Goal: Task Accomplishment & Management: Use online tool/utility

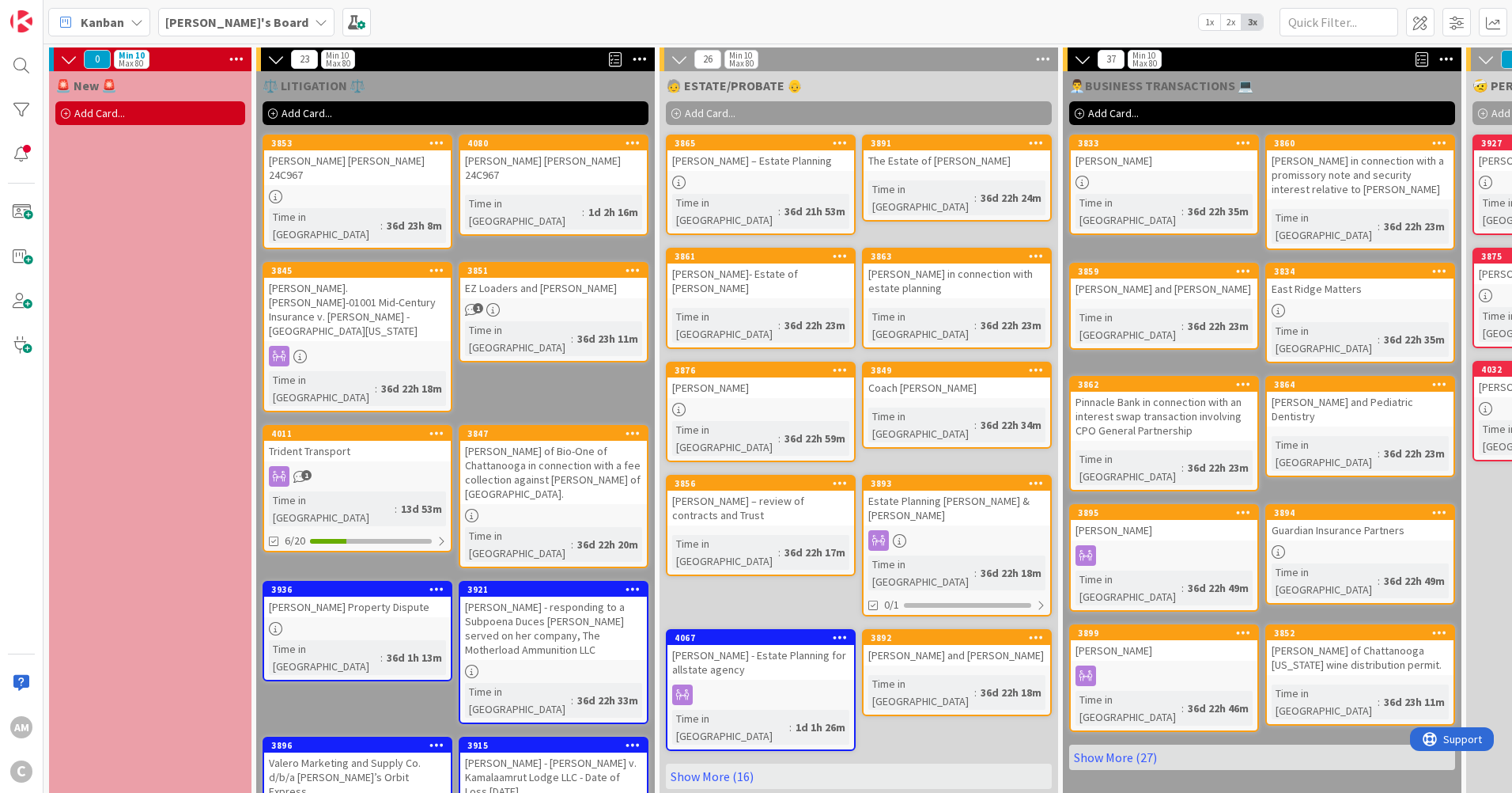
click at [416, 190] on div at bounding box center [358, 197] width 187 height 14
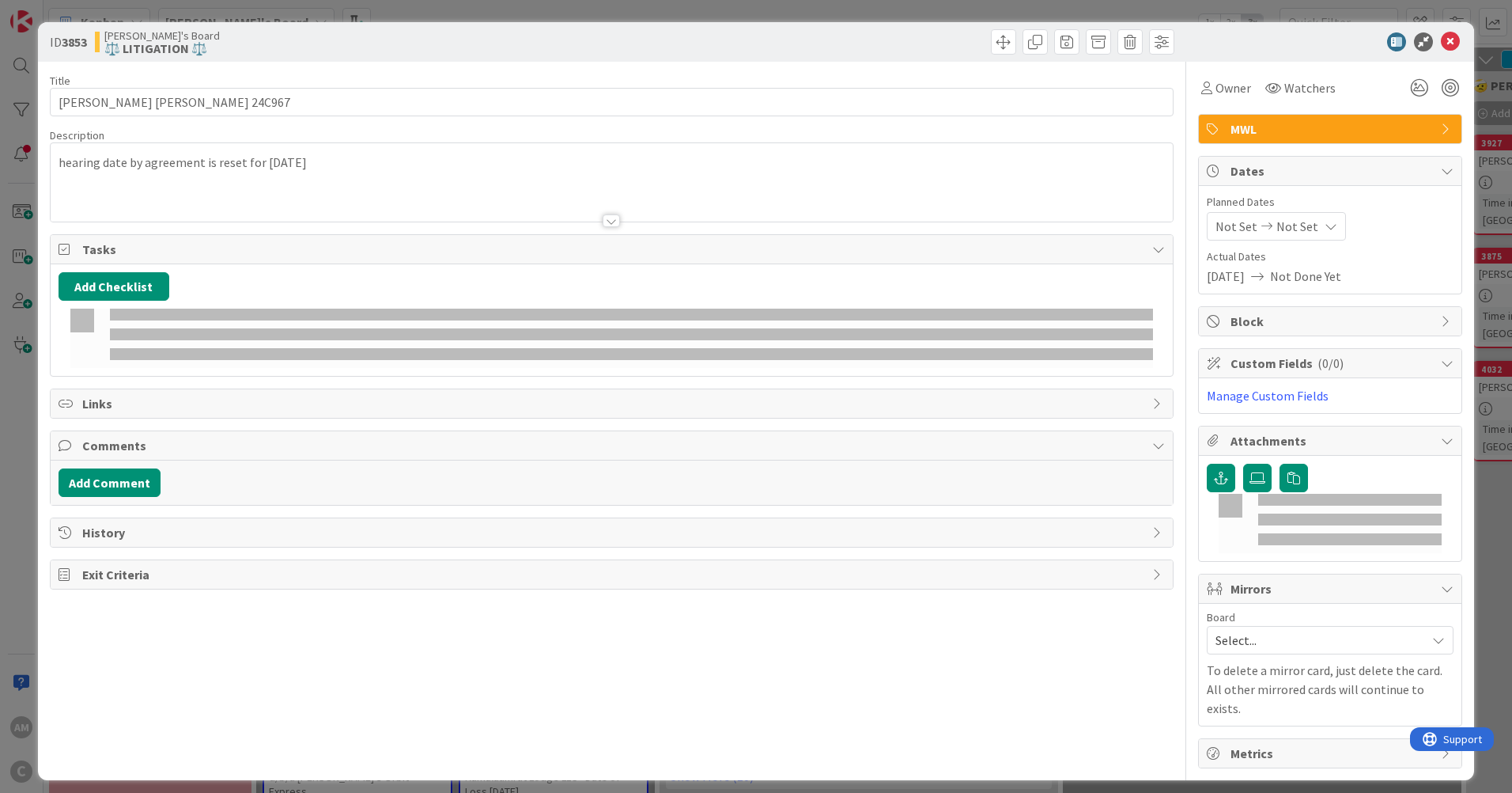
type input "Jeff Monen v. Schnitzer 24C967"
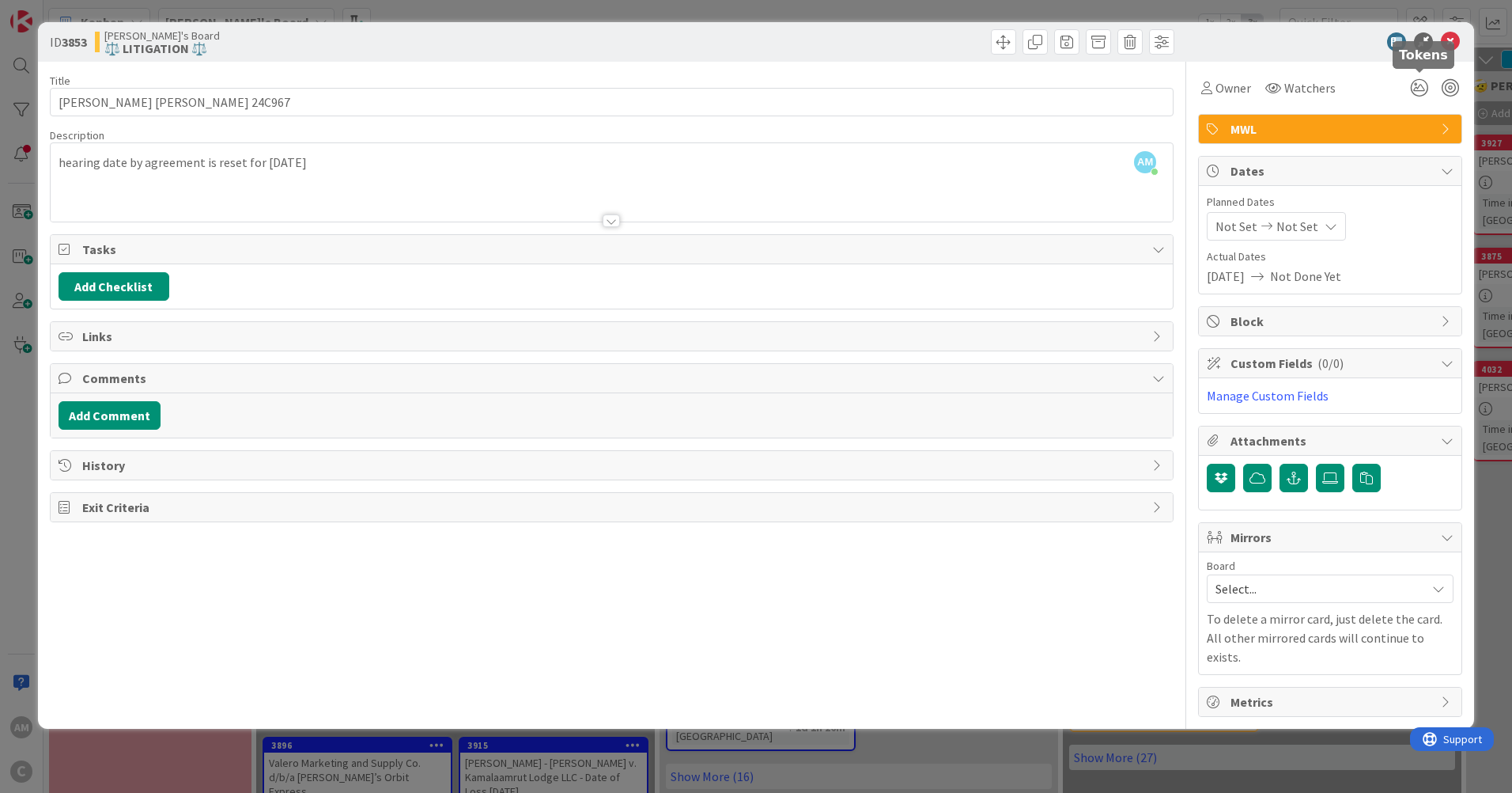
click at [1414, 88] on icon at bounding box center [1419, 88] width 28 height 28
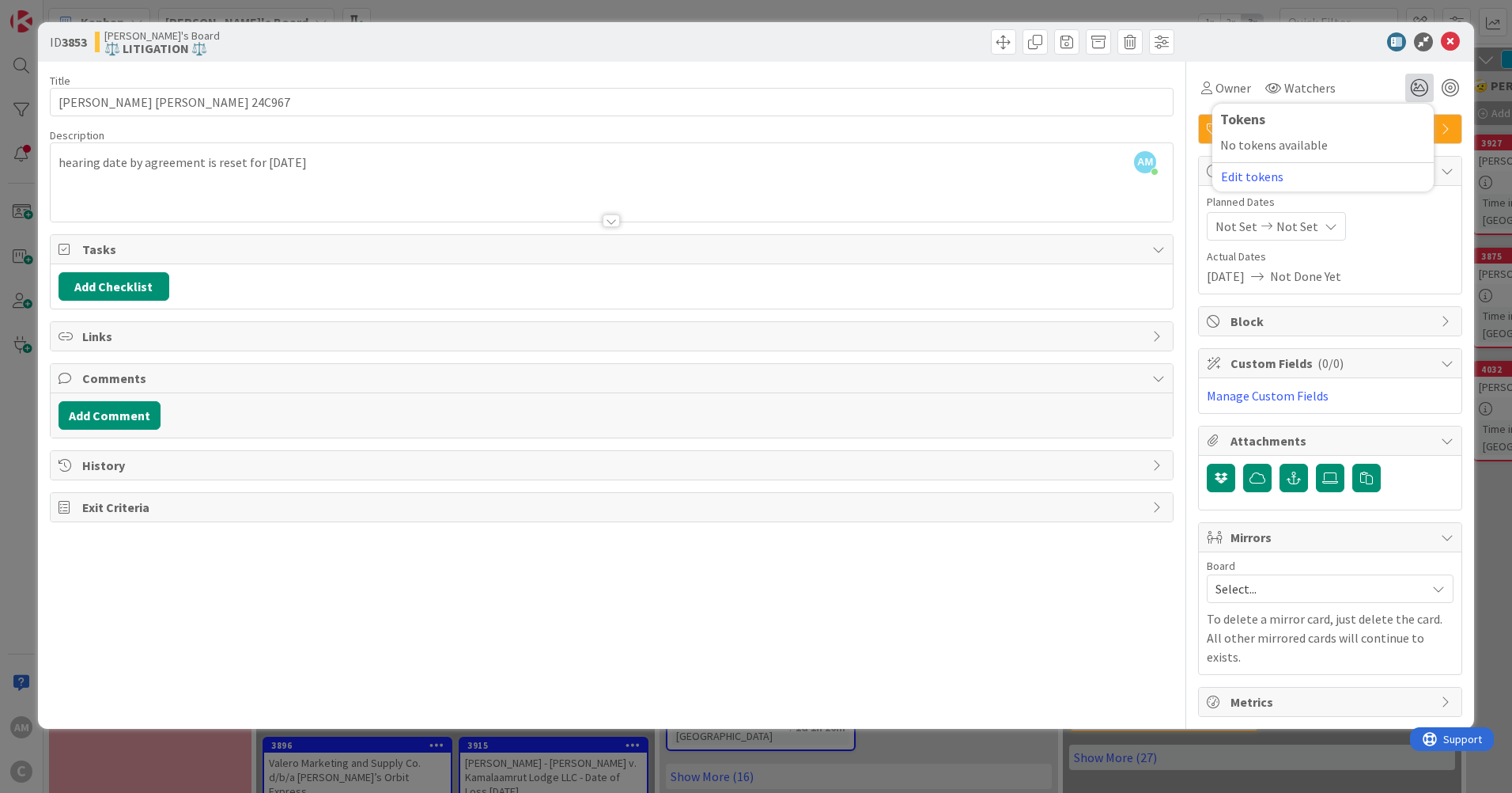
click at [1249, 177] on button "Edit tokens" at bounding box center [1252, 176] width 64 height 15
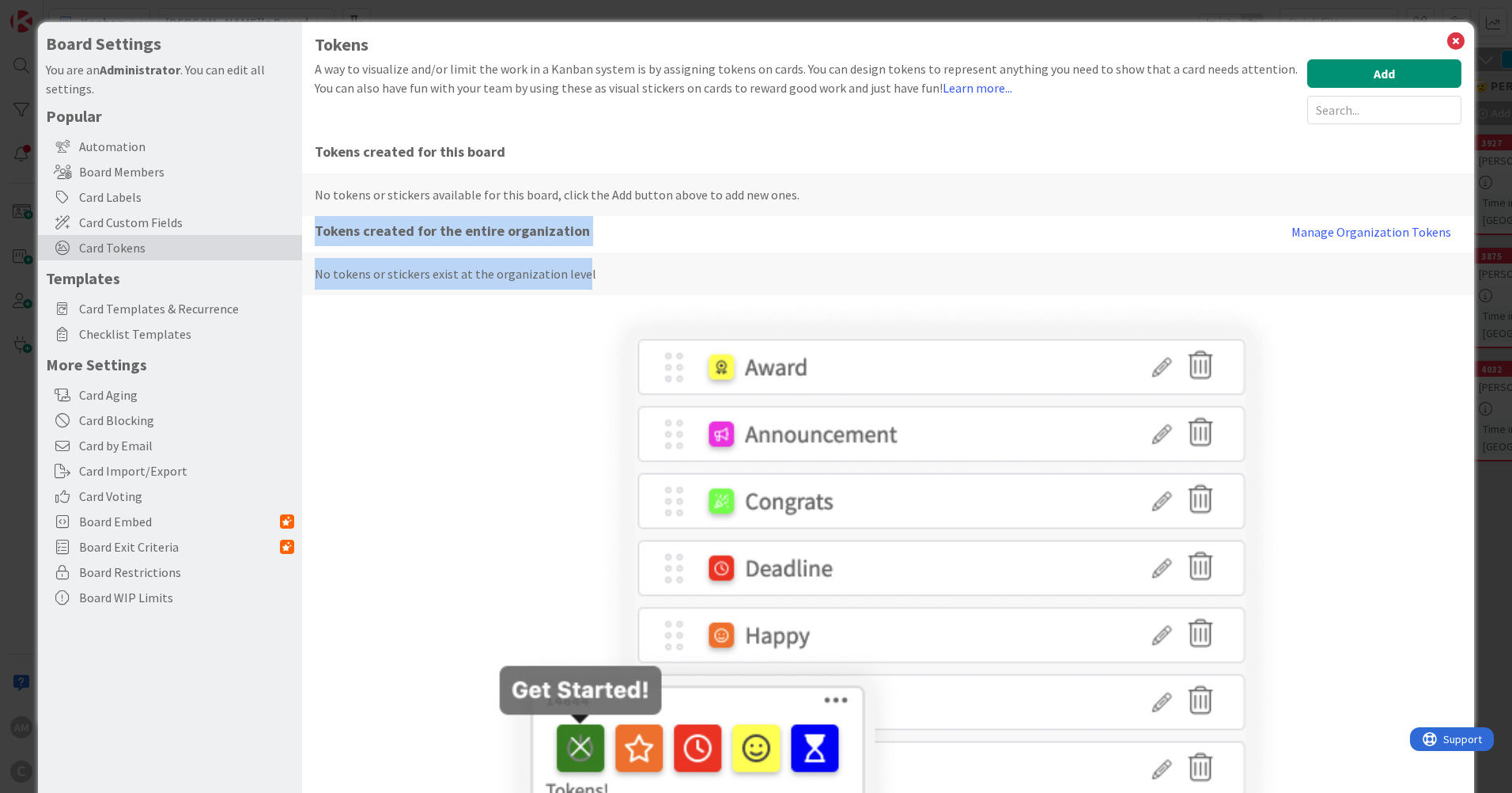
drag, startPoint x: 374, startPoint y: 236, endPoint x: 578, endPoint y: 251, distance: 204.6
click at [578, 251] on div "Tokens created for this board No tokens or stickers available for this board, c…" at bounding box center [888, 216] width 1147 height 159
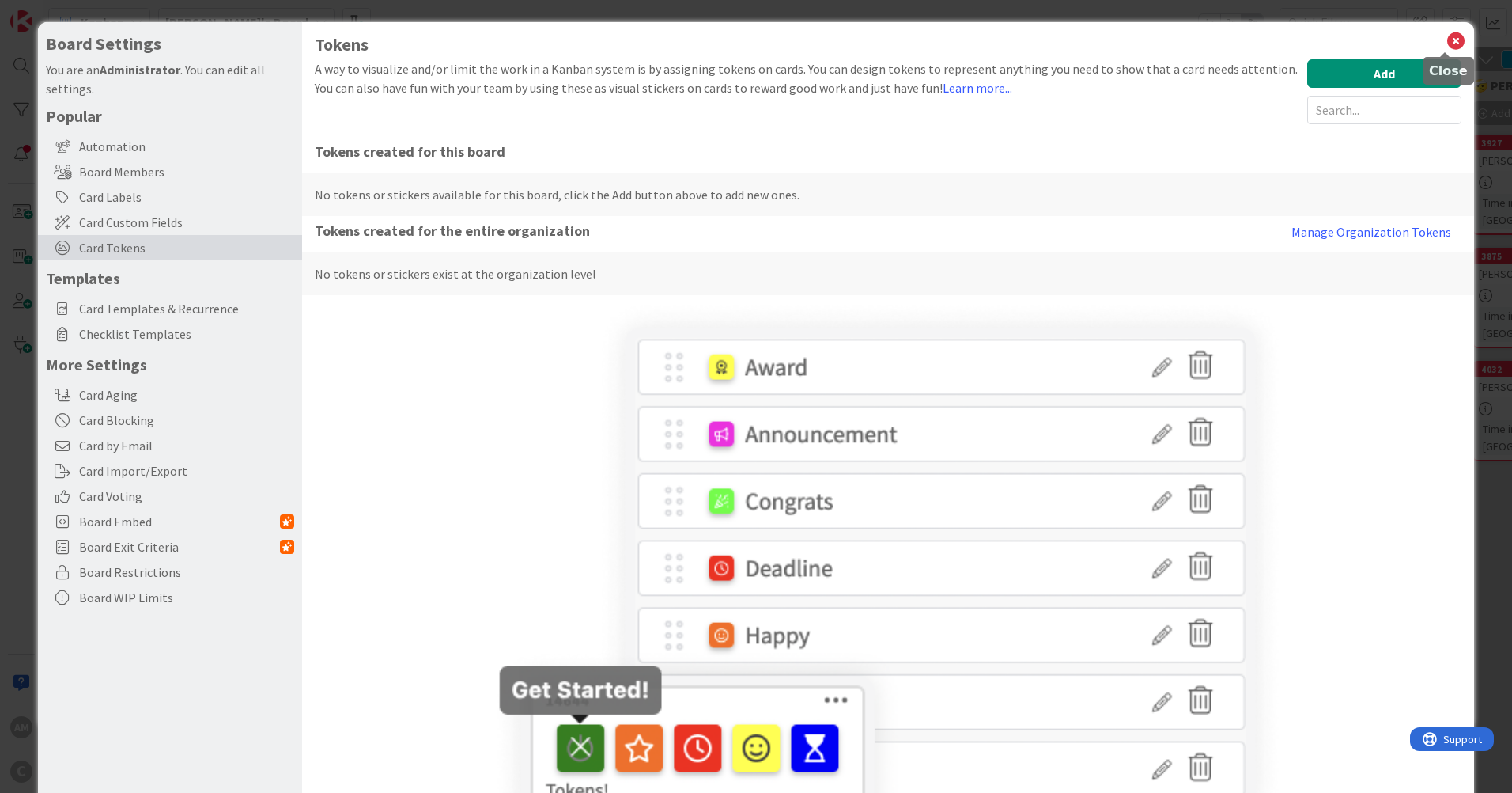
click at [1446, 44] on icon at bounding box center [1456, 41] width 20 height 22
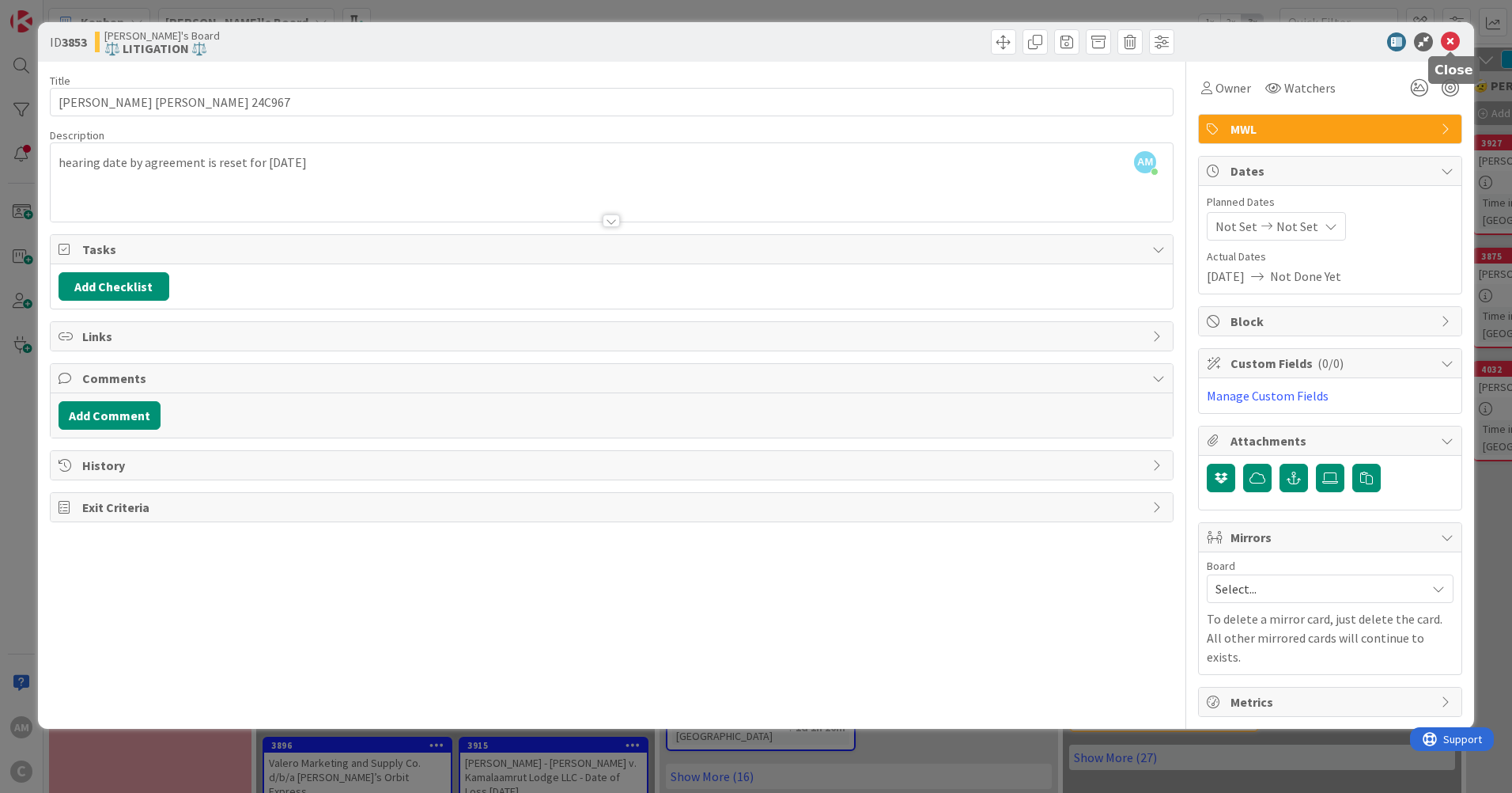
click at [1444, 45] on icon at bounding box center [1451, 42] width 19 height 19
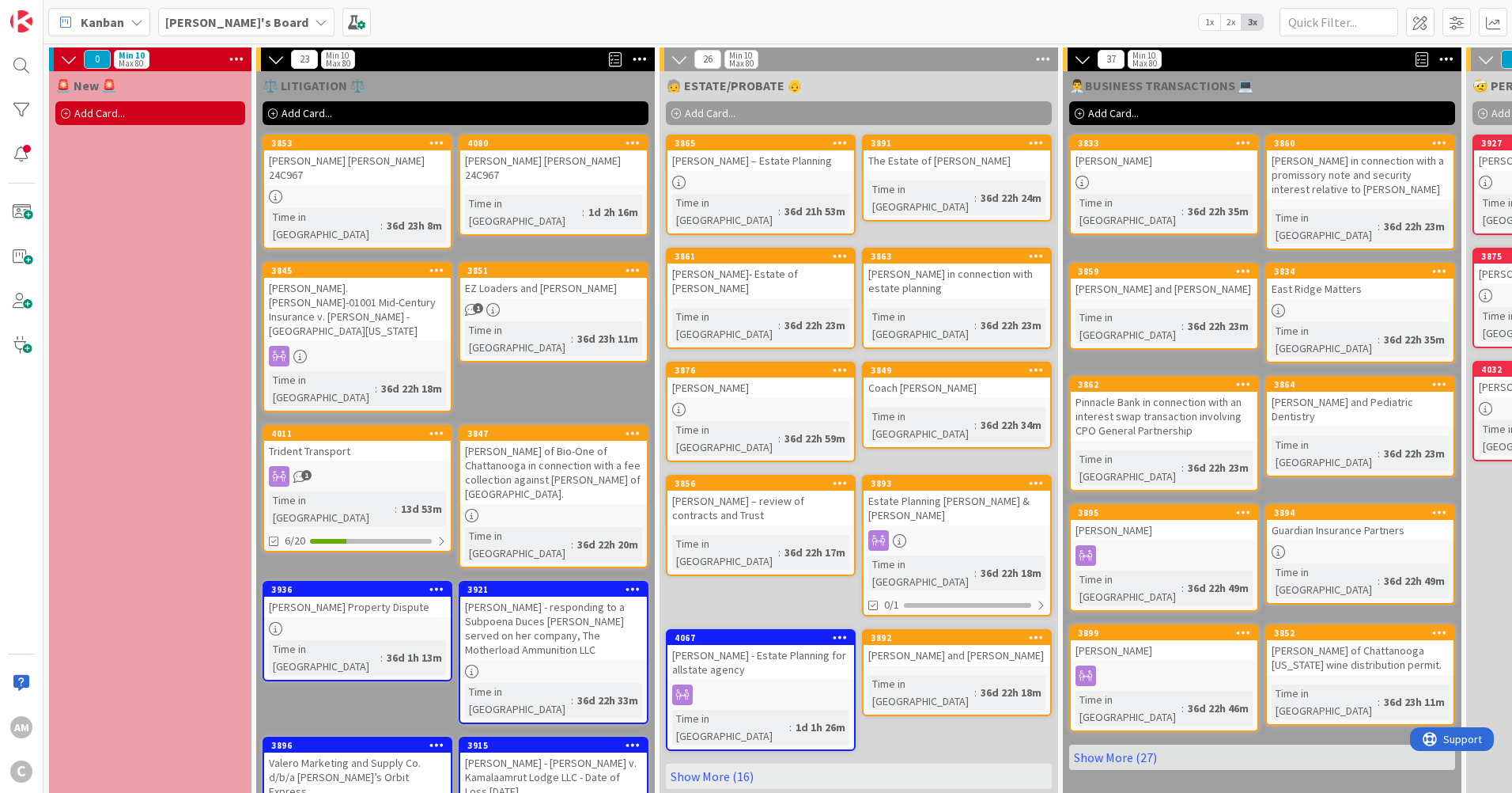
click at [254, 32] on div "Amber's Board" at bounding box center [246, 21] width 176 height 28
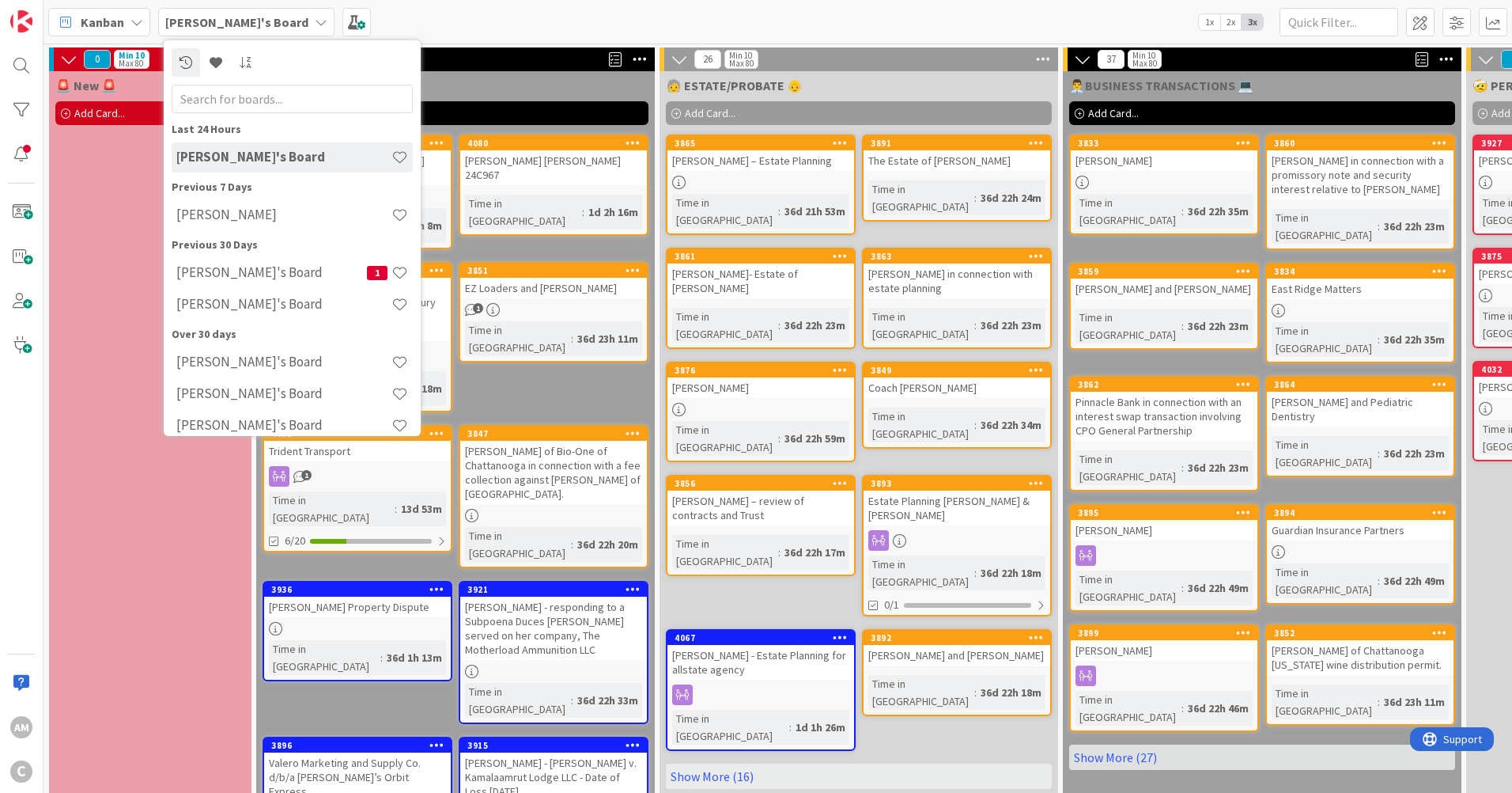
click at [233, 280] on h4 "Brooke's Board" at bounding box center [271, 272] width 191 height 16
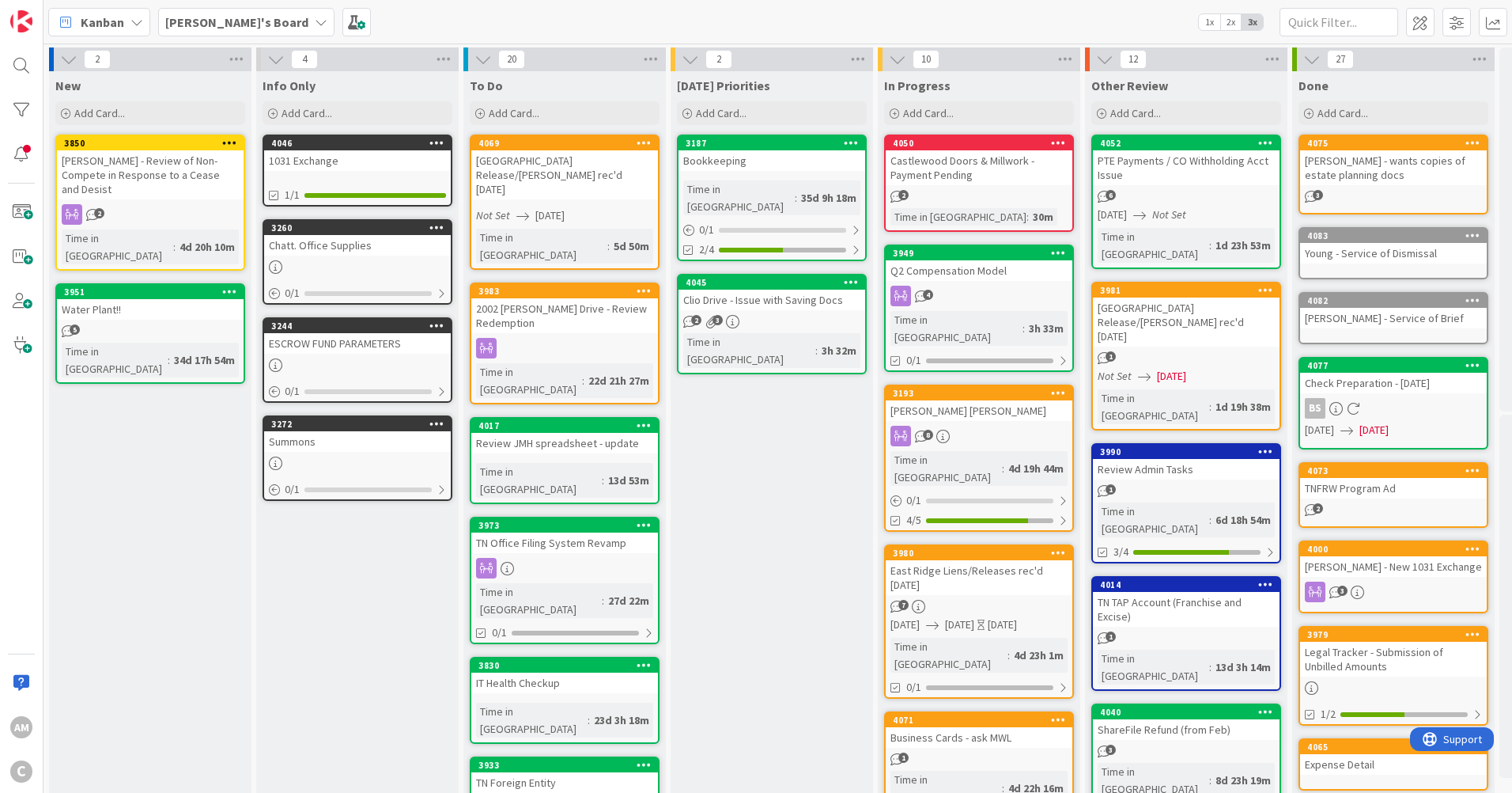
click at [759, 167] on div "Bookkeeping" at bounding box center [772, 160] width 187 height 20
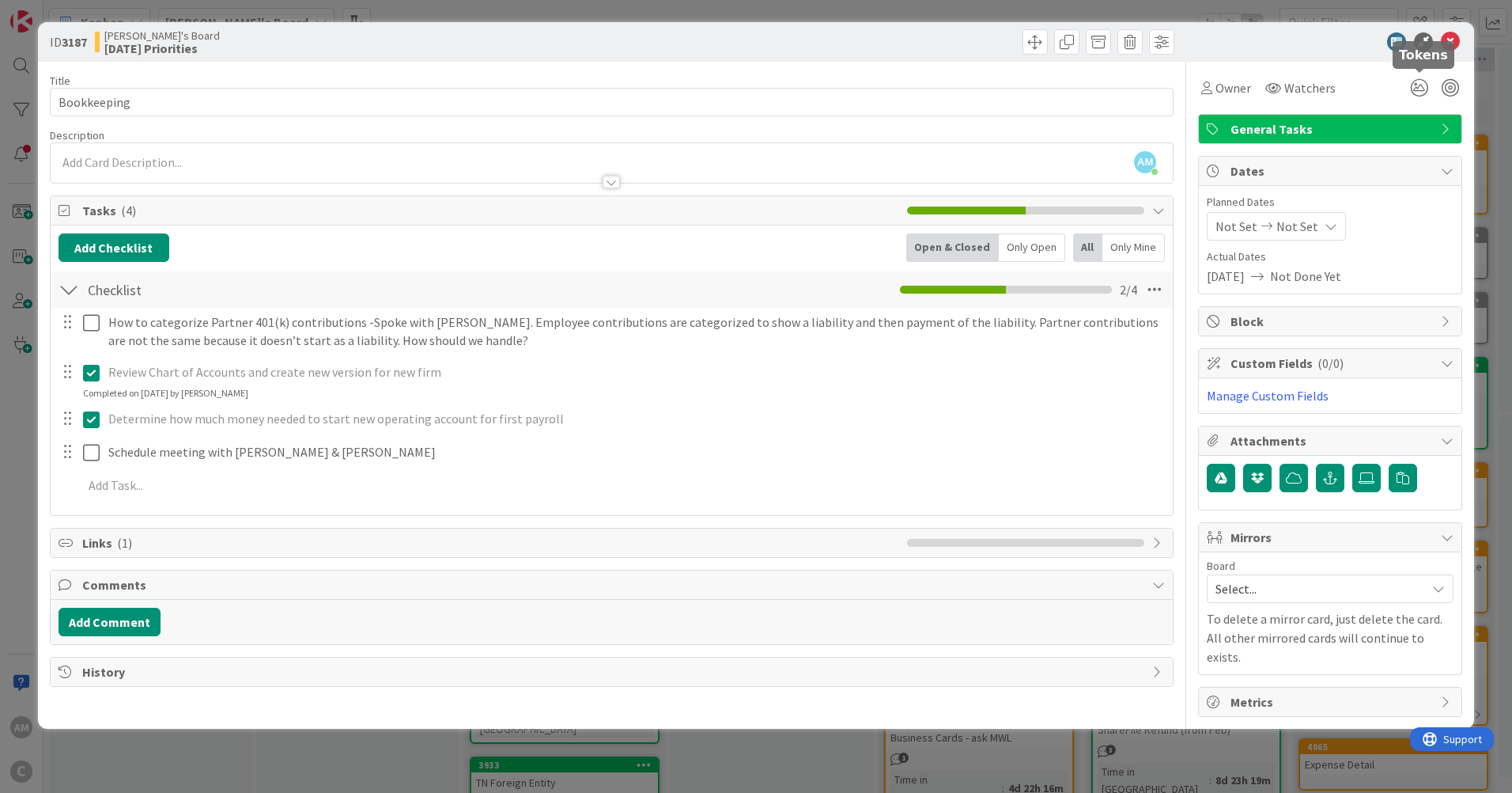
click at [1422, 84] on icon at bounding box center [1419, 88] width 28 height 28
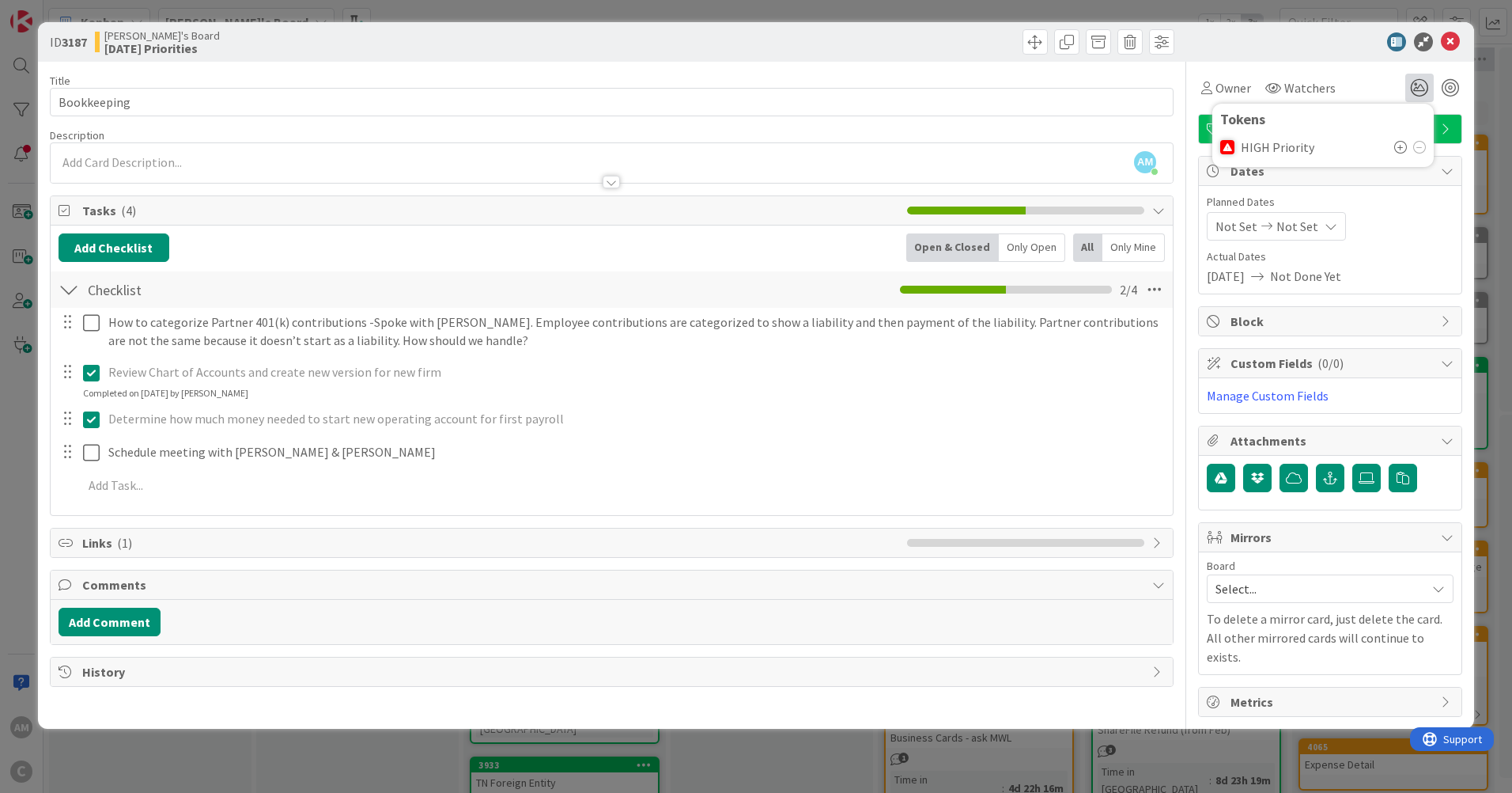
click at [1403, 150] on icon at bounding box center [1400, 147] width 13 height 13
click at [1403, 150] on icon at bounding box center [1400, 149] width 13 height 13
click at [1420, 146] on icon at bounding box center [1420, 149] width 13 height 13
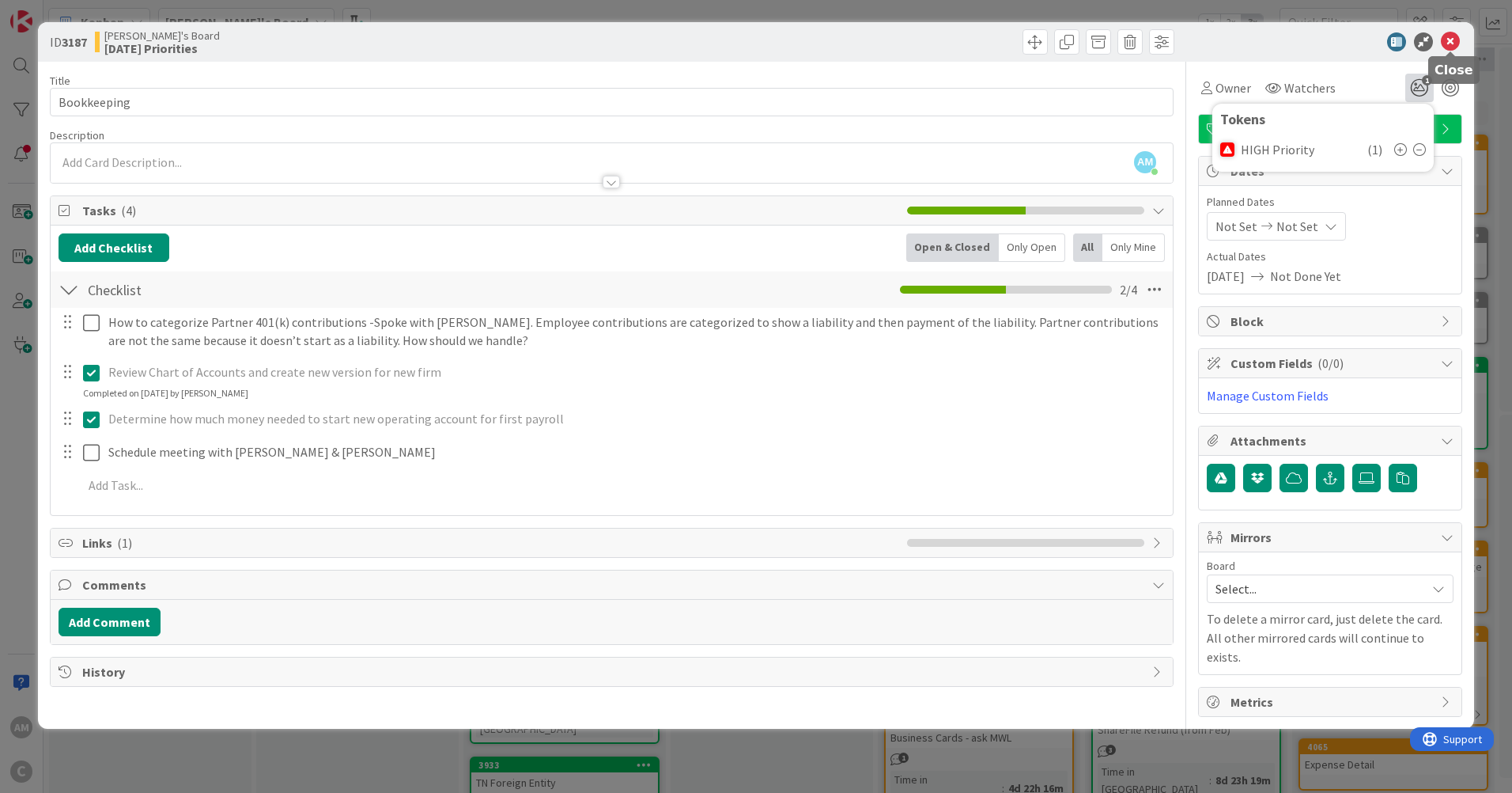
click at [1448, 42] on icon at bounding box center [1451, 42] width 19 height 19
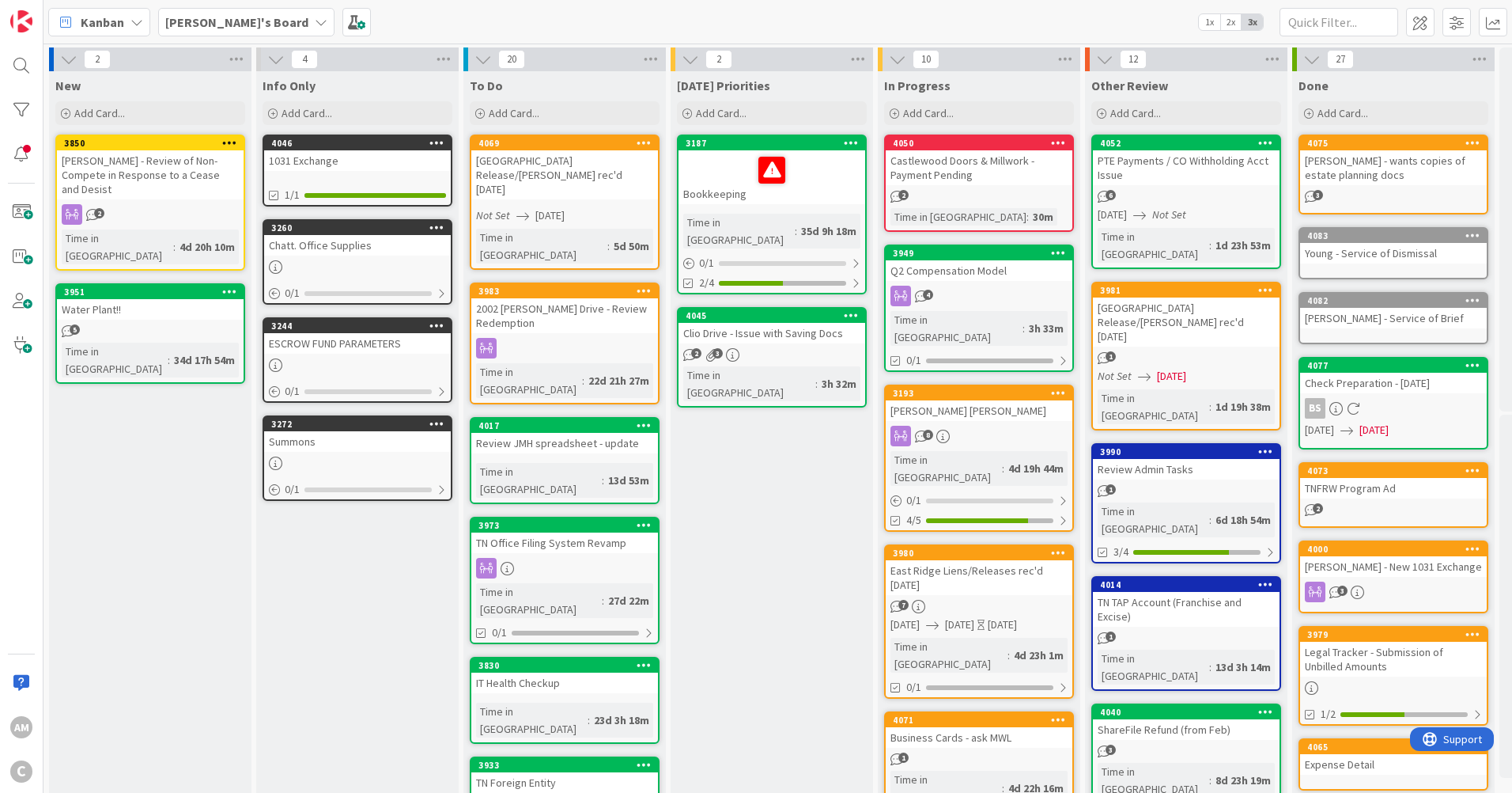
click at [830, 159] on div at bounding box center [772, 170] width 177 height 33
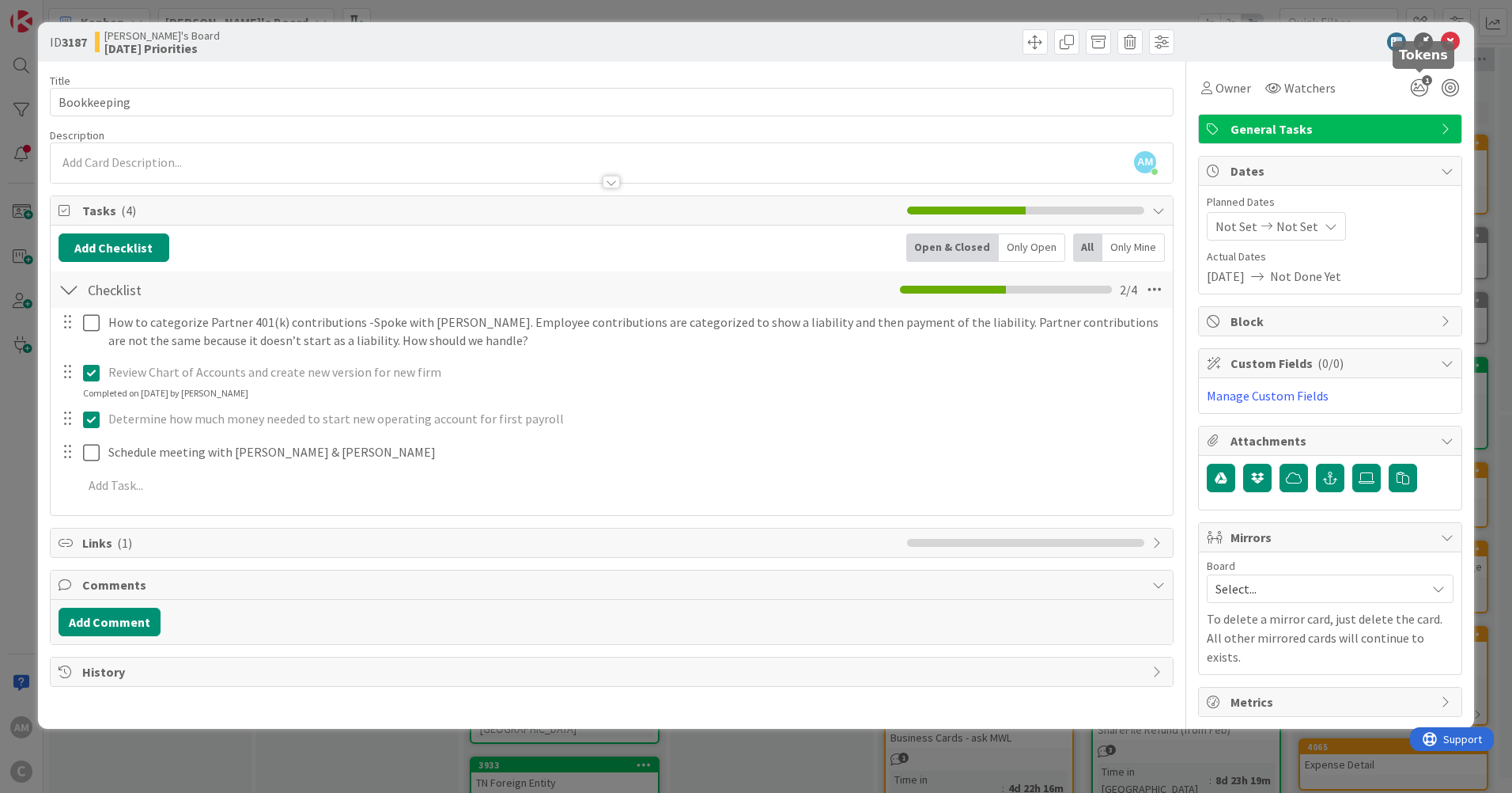
click at [1422, 87] on icon "1" at bounding box center [1419, 88] width 28 height 28
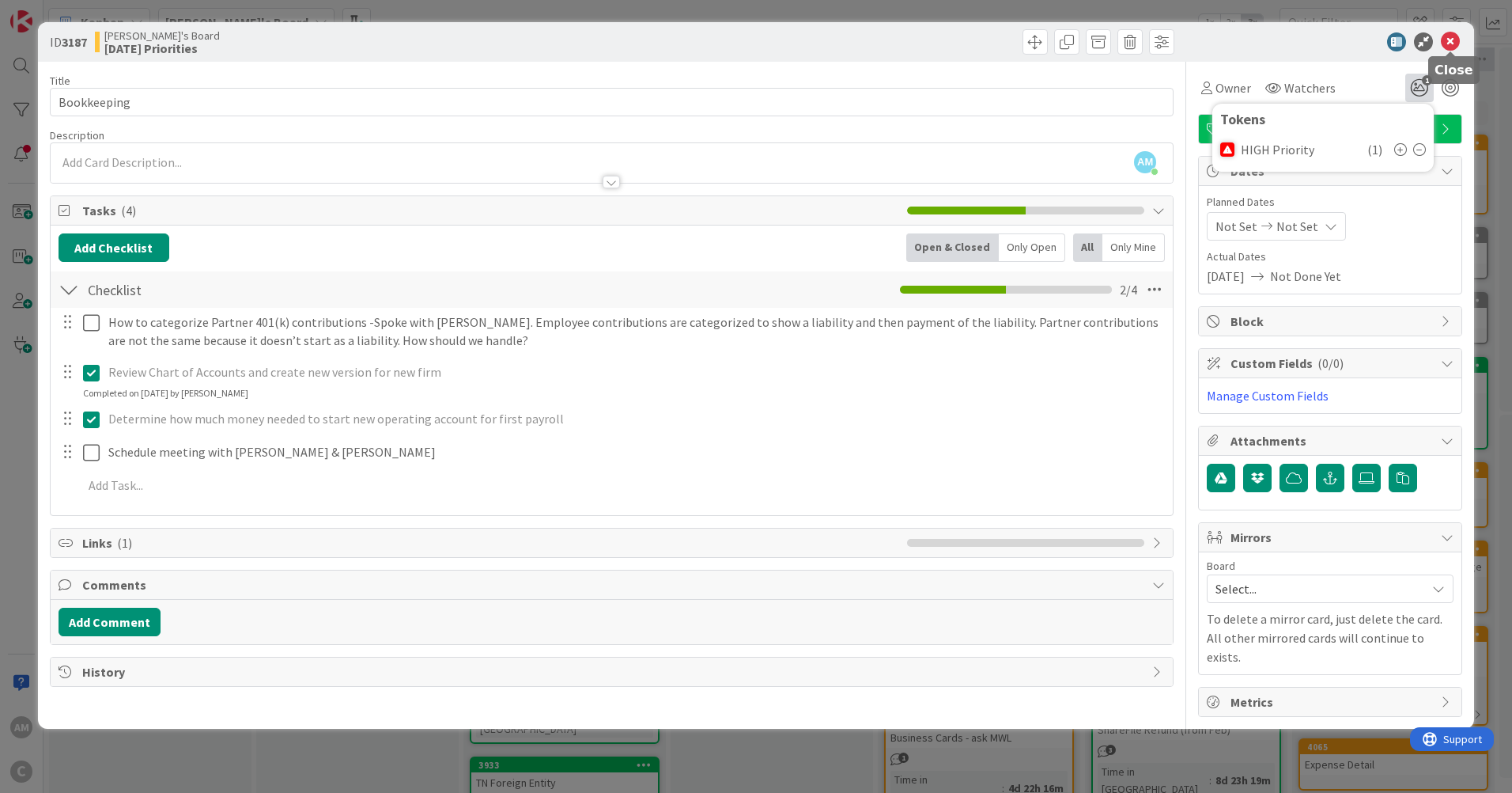
click at [1452, 49] on icon at bounding box center [1451, 42] width 19 height 19
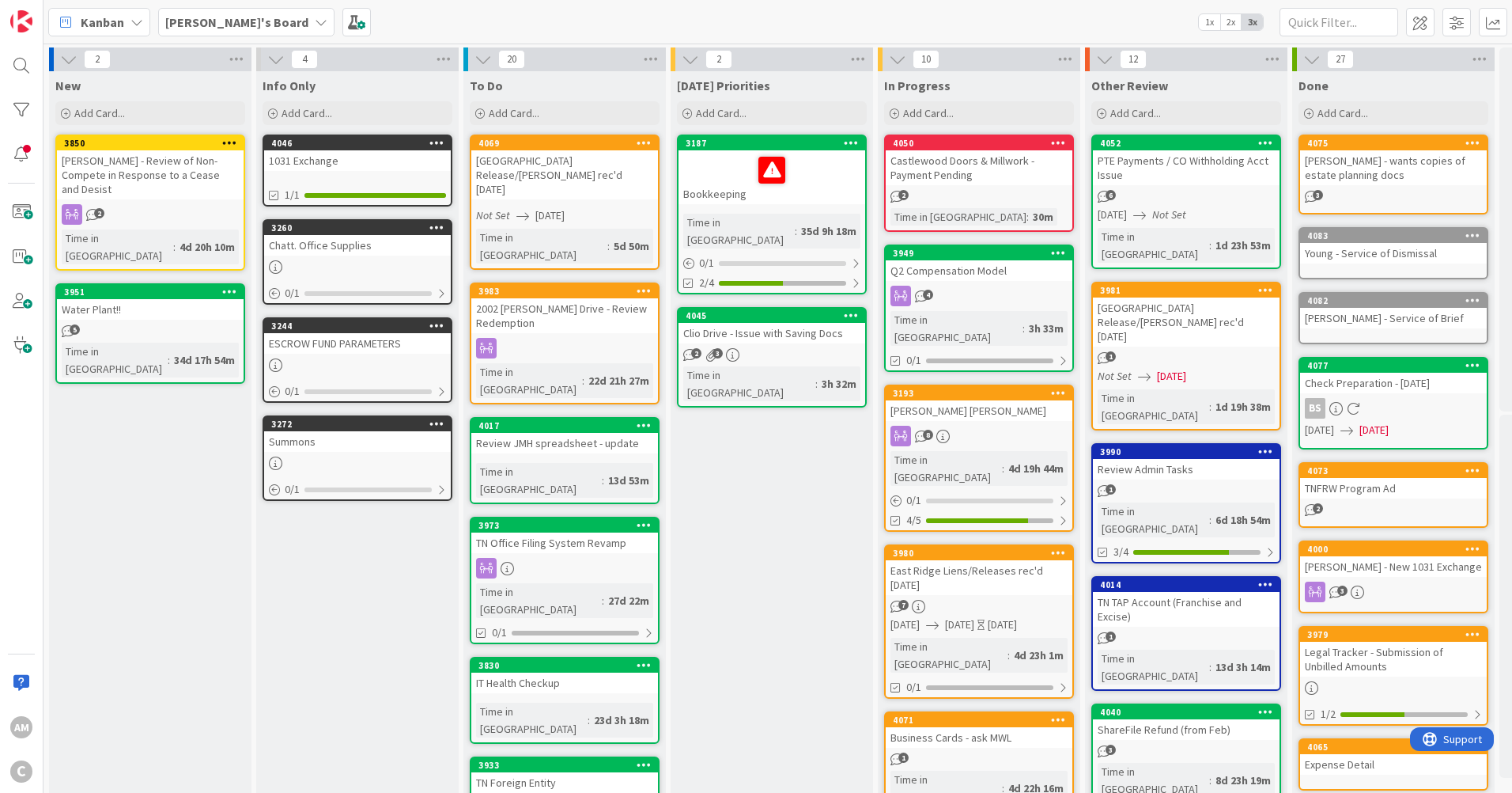
click at [315, 25] on icon at bounding box center [321, 21] width 13 height 13
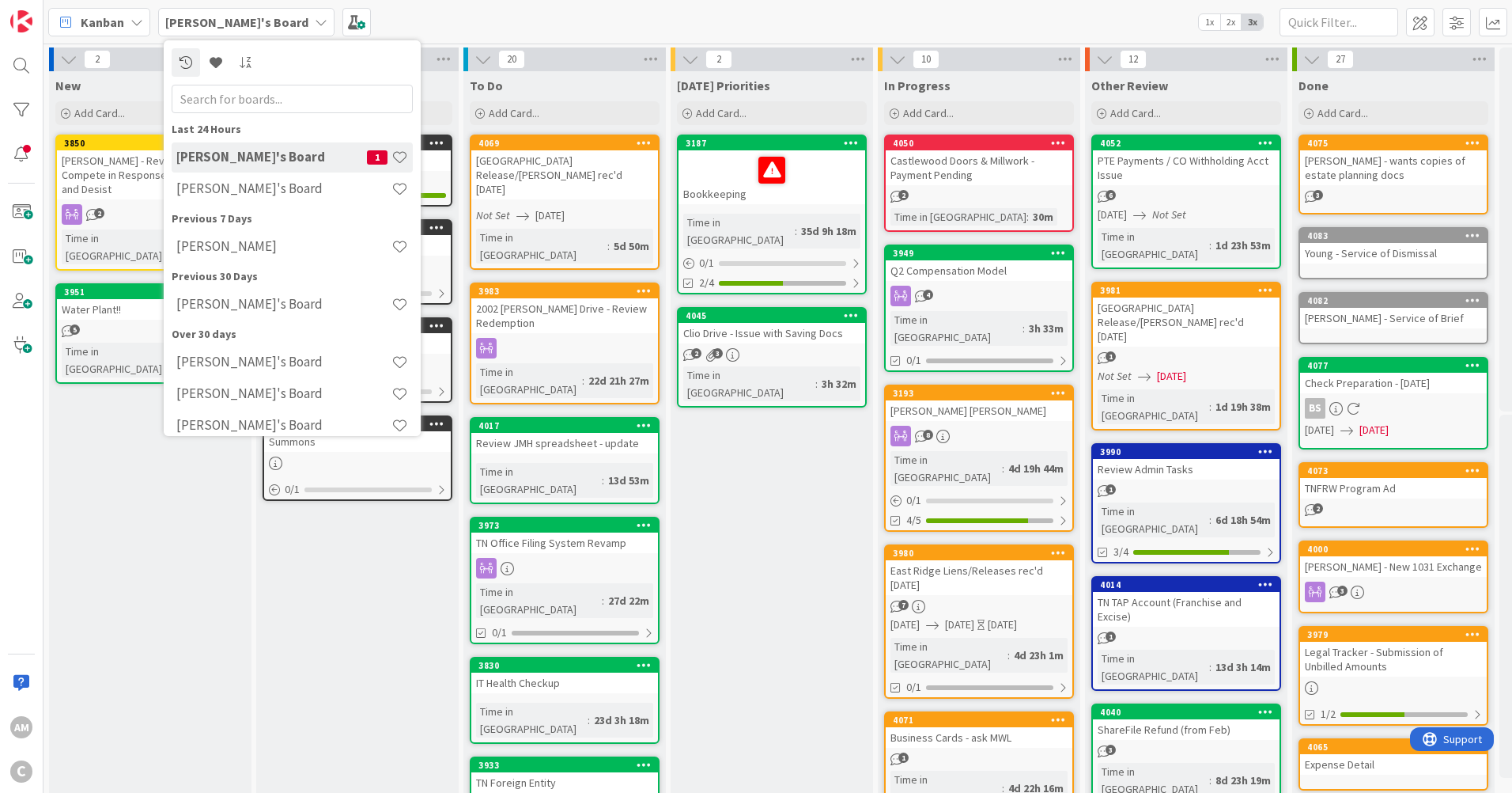
click at [228, 194] on h4 "Amber's Board" at bounding box center [283, 188] width 215 height 16
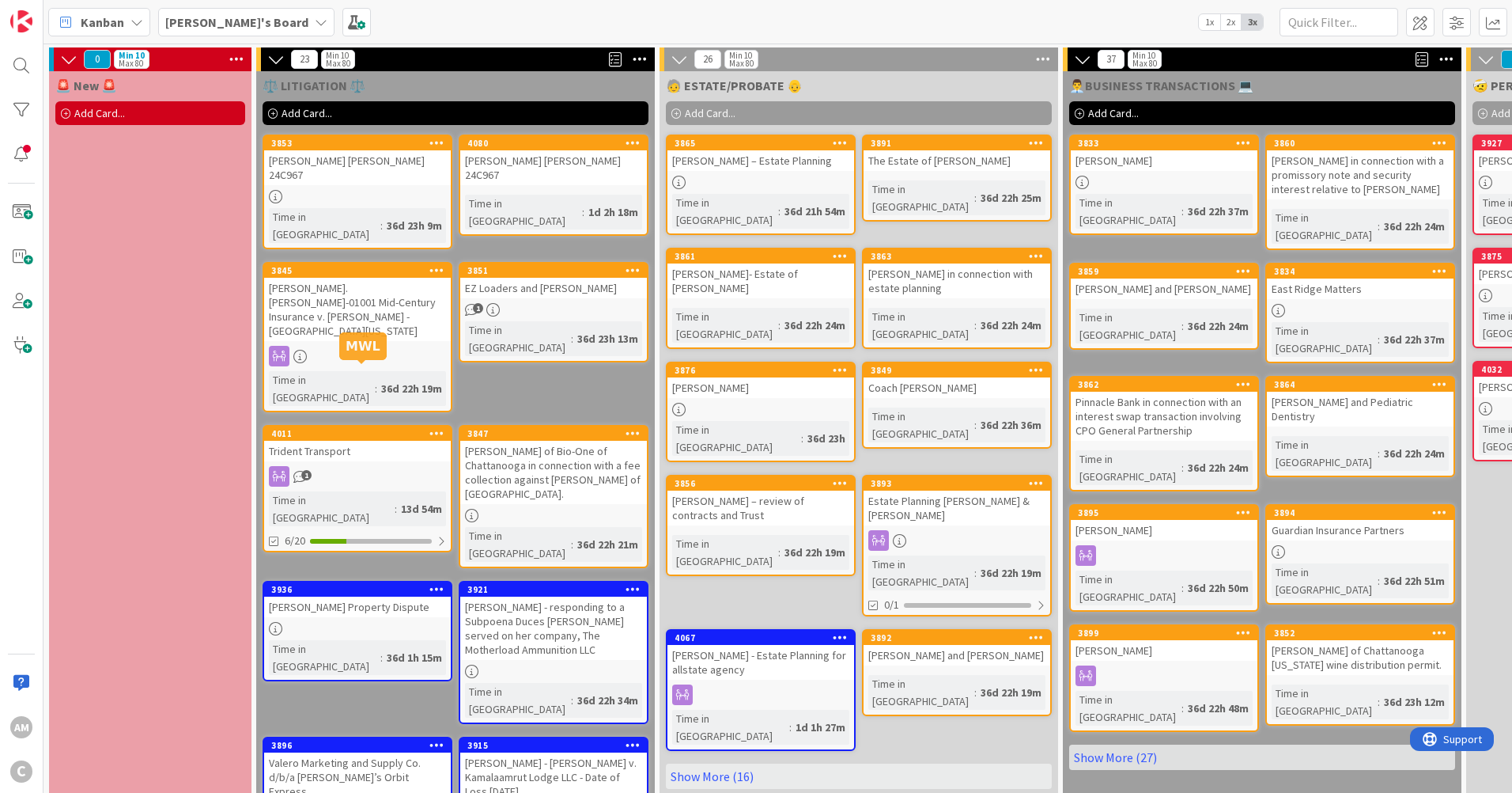
click at [409, 441] on div "Trident Transport" at bounding box center [358, 451] width 187 height 20
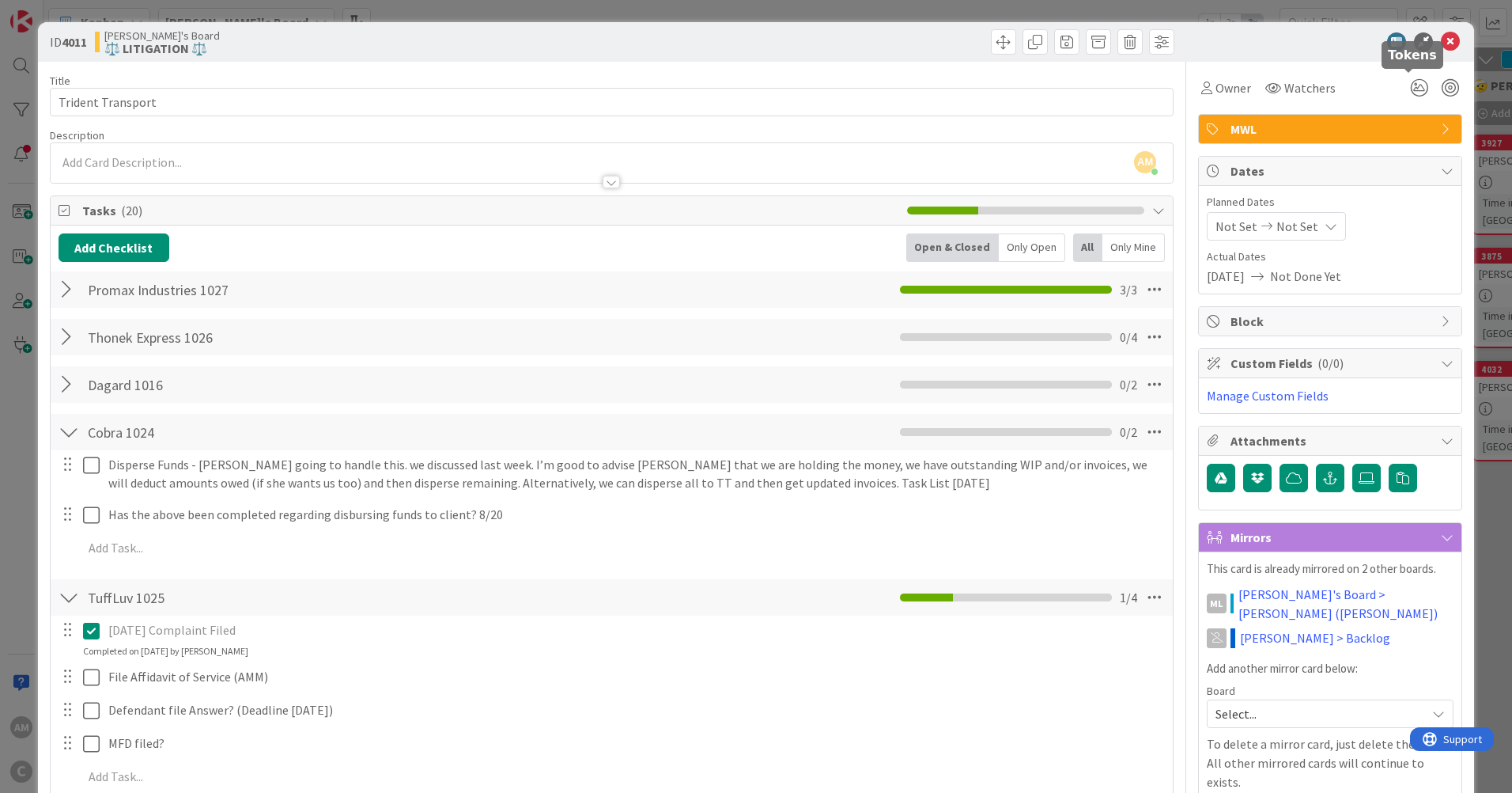
click at [1408, 89] on icon at bounding box center [1419, 88] width 28 height 28
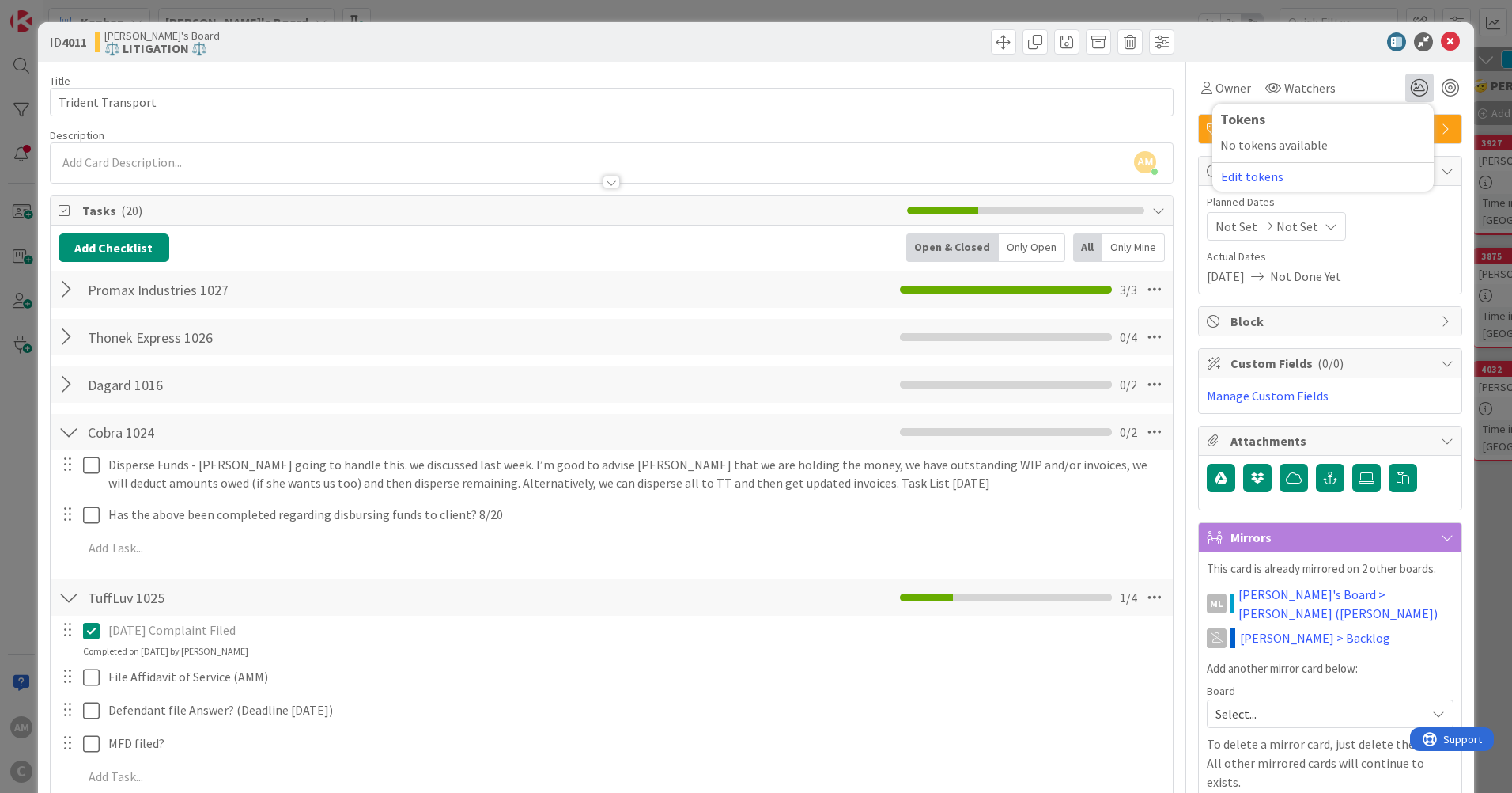
click at [1247, 181] on button "Edit tokens" at bounding box center [1252, 176] width 64 height 15
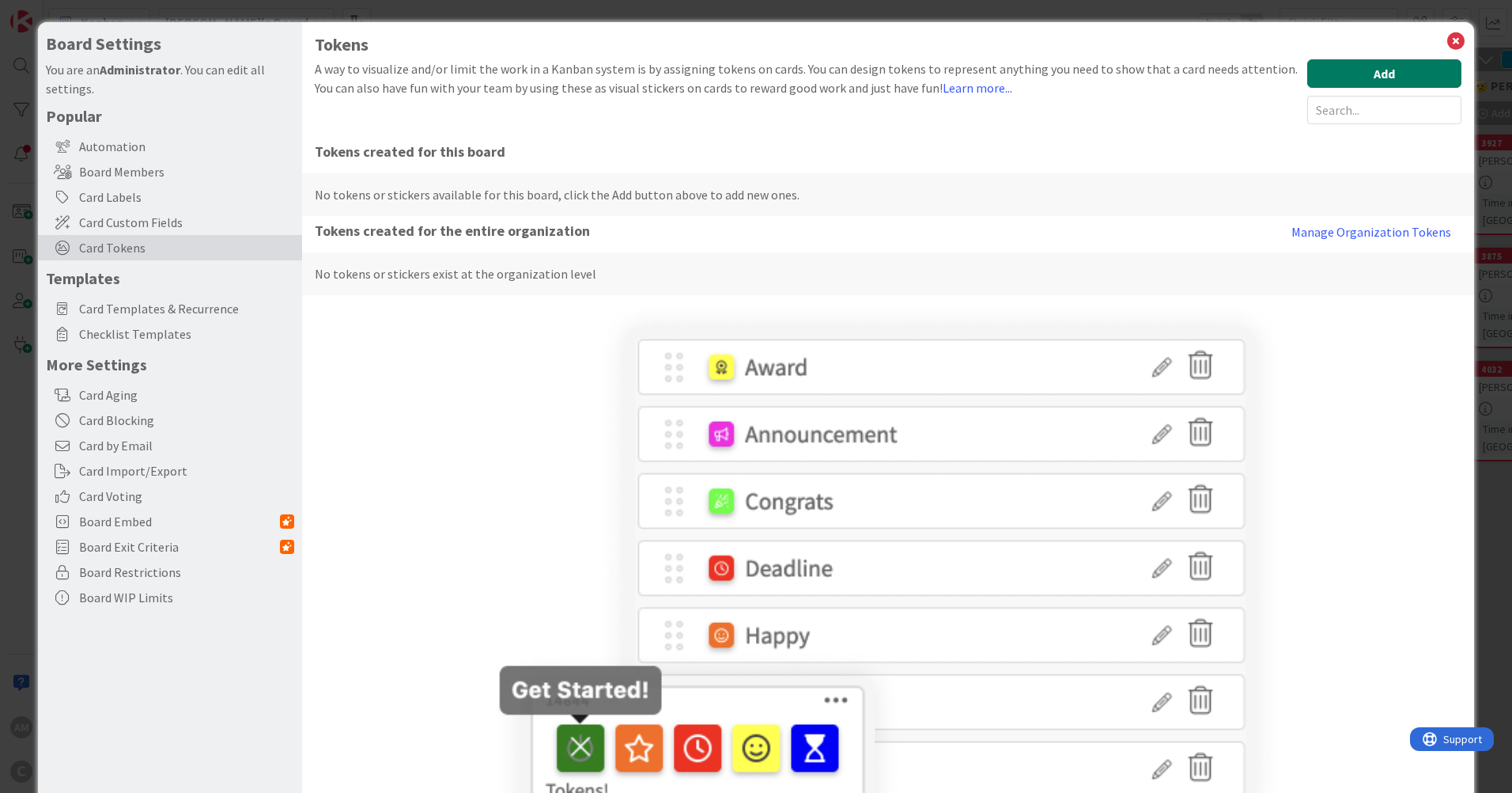
click at [1368, 81] on button "Add" at bounding box center [1385, 73] width 155 height 28
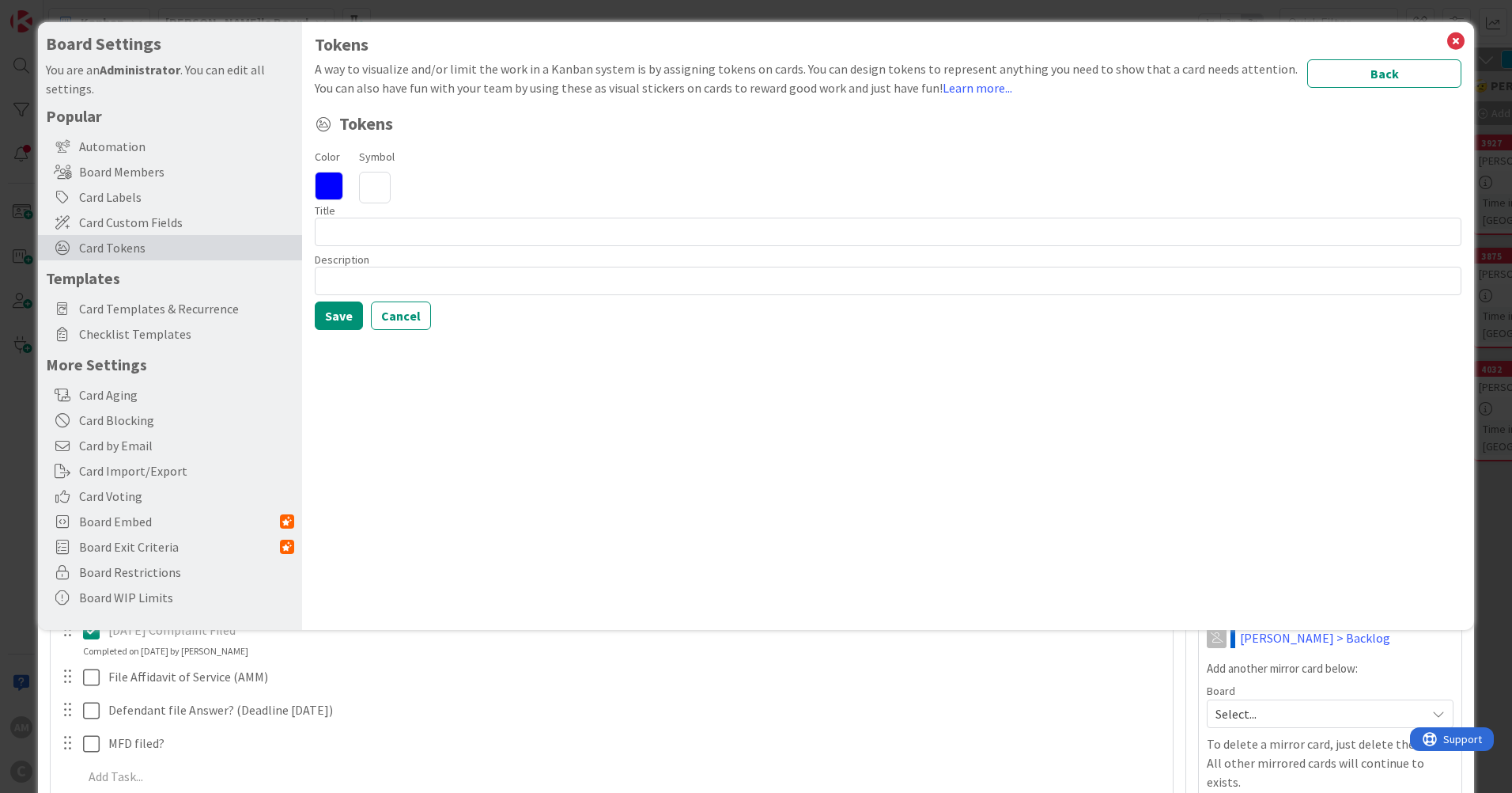
click at [382, 188] on icon at bounding box center [375, 187] width 32 height 32
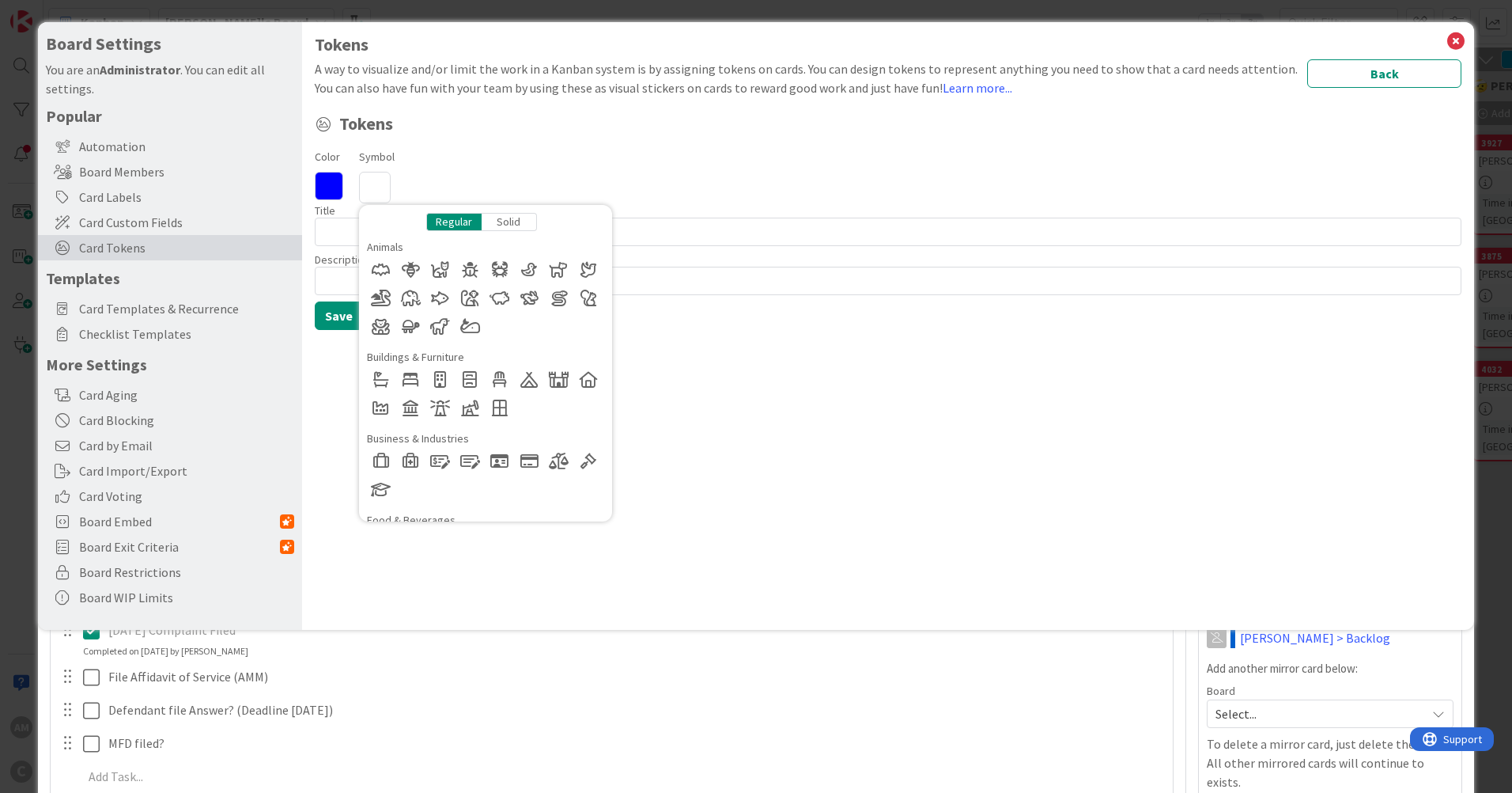
click at [384, 268] on div at bounding box center [380, 270] width 28 height 28
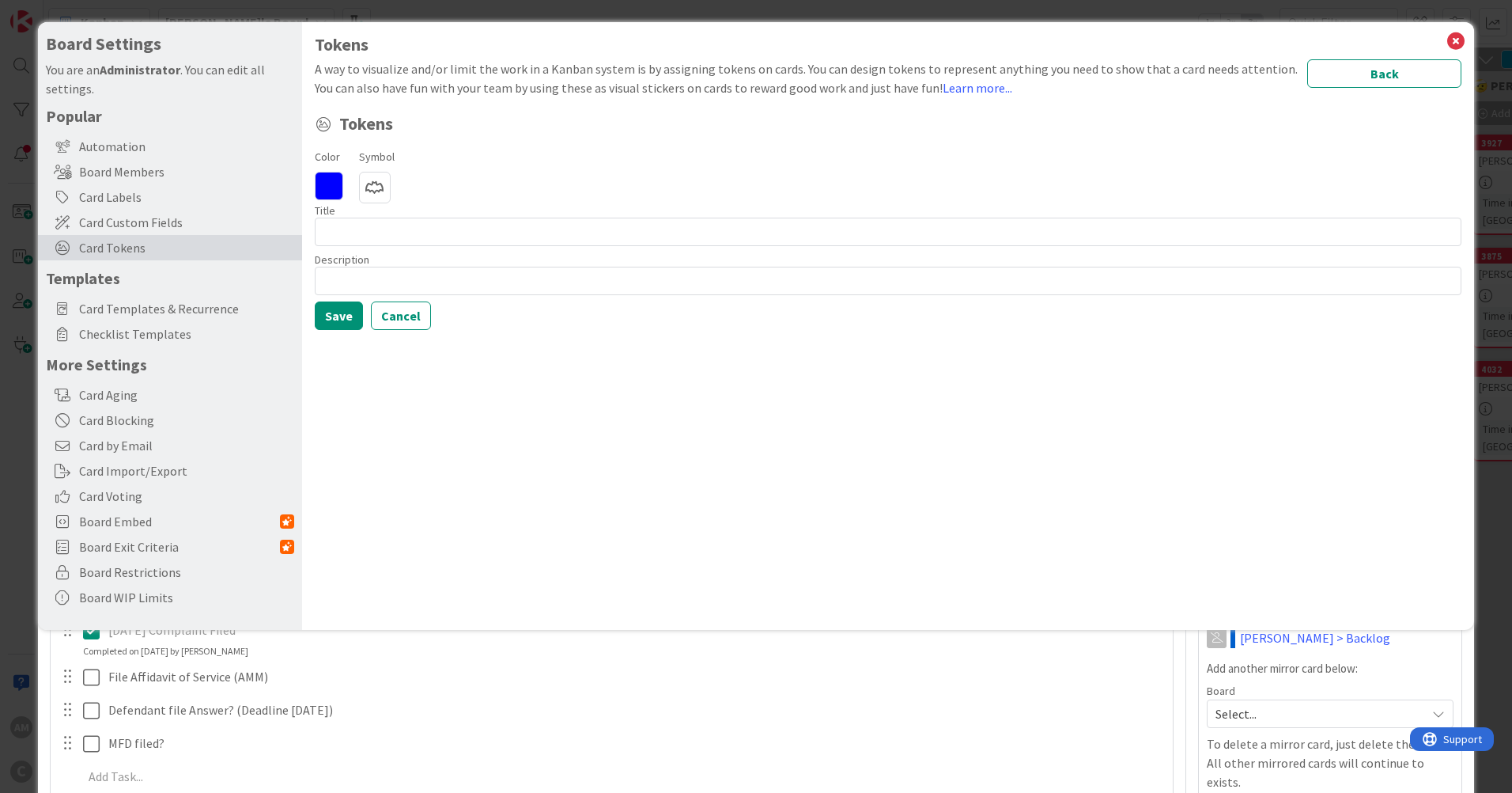
click at [365, 184] on icon at bounding box center [375, 187] width 32 height 32
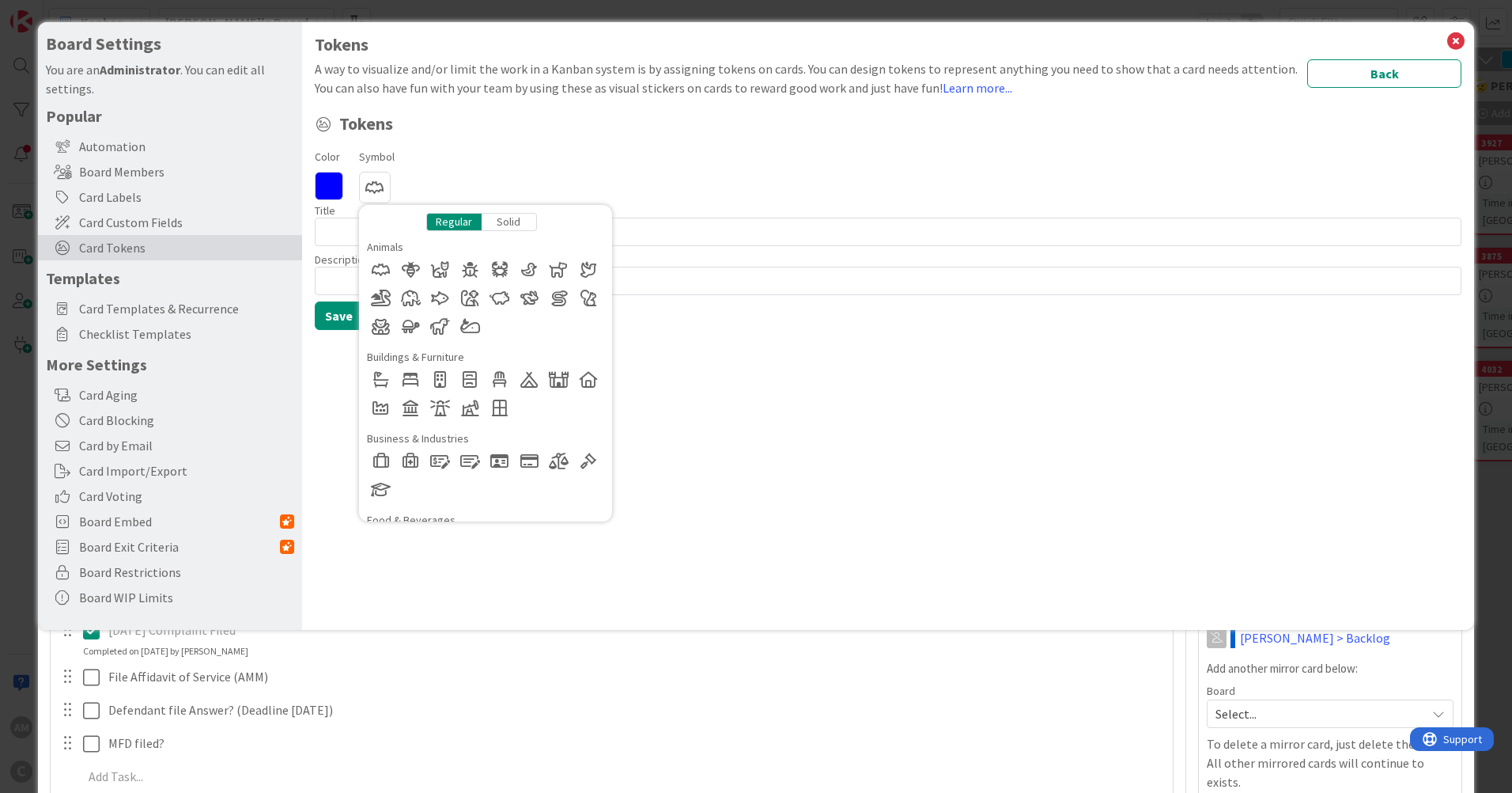
drag, startPoint x: 501, startPoint y: 272, endPoint x: 496, endPoint y: 357, distance: 85.1
click at [500, 272] on div at bounding box center [499, 270] width 28 height 28
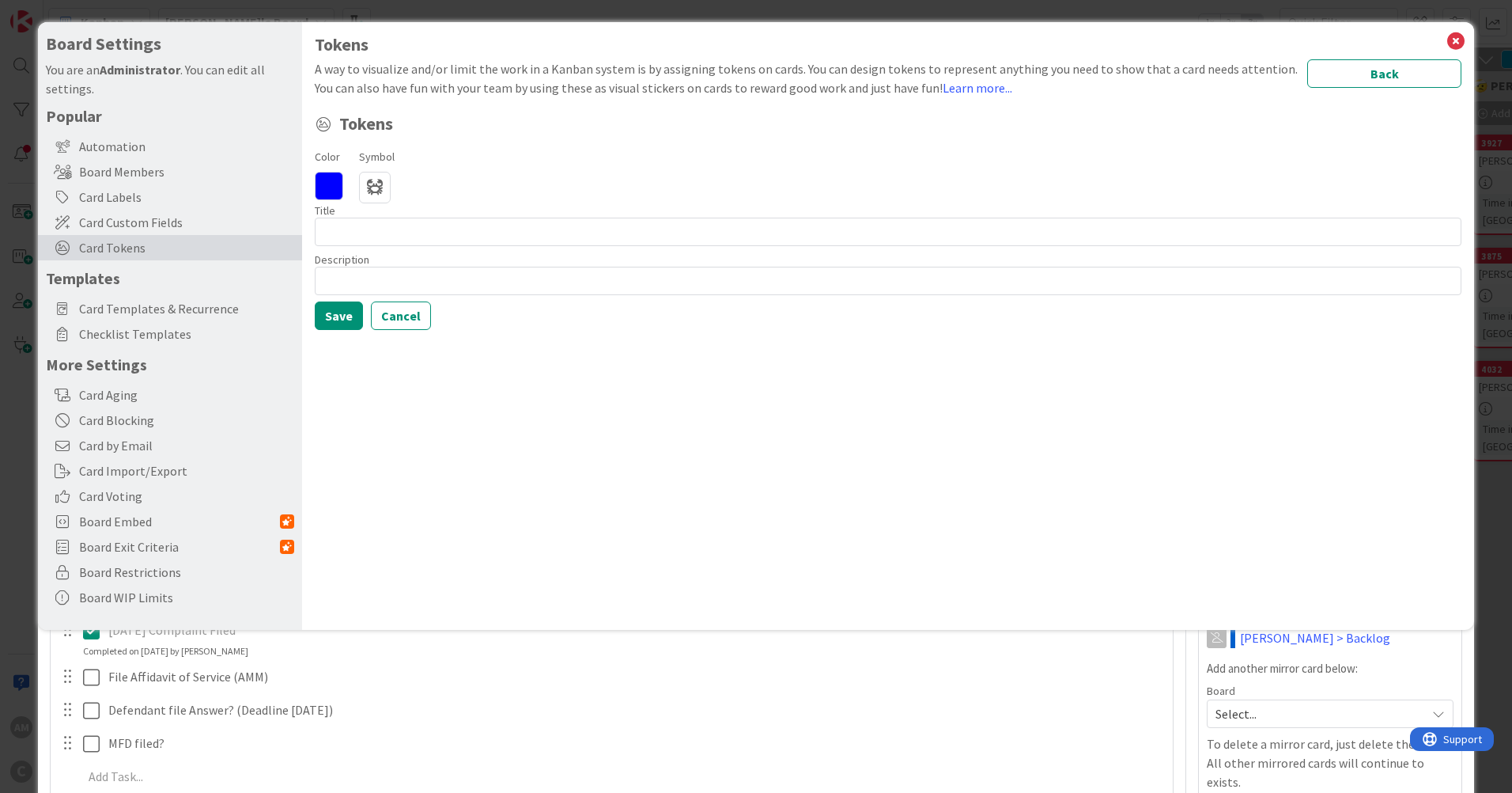
click at [377, 192] on icon at bounding box center [375, 187] width 32 height 32
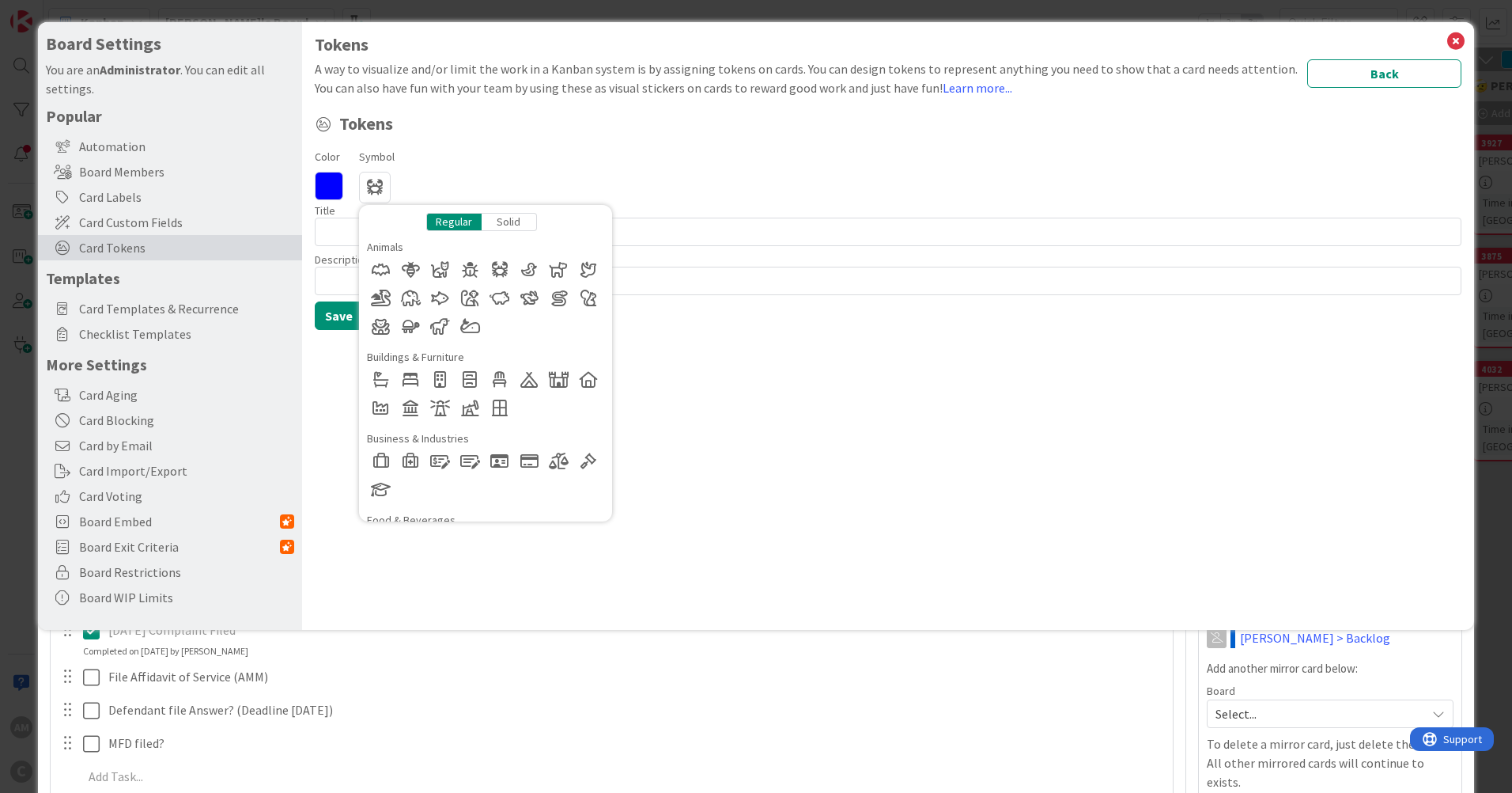
click at [405, 330] on div at bounding box center [410, 326] width 28 height 28
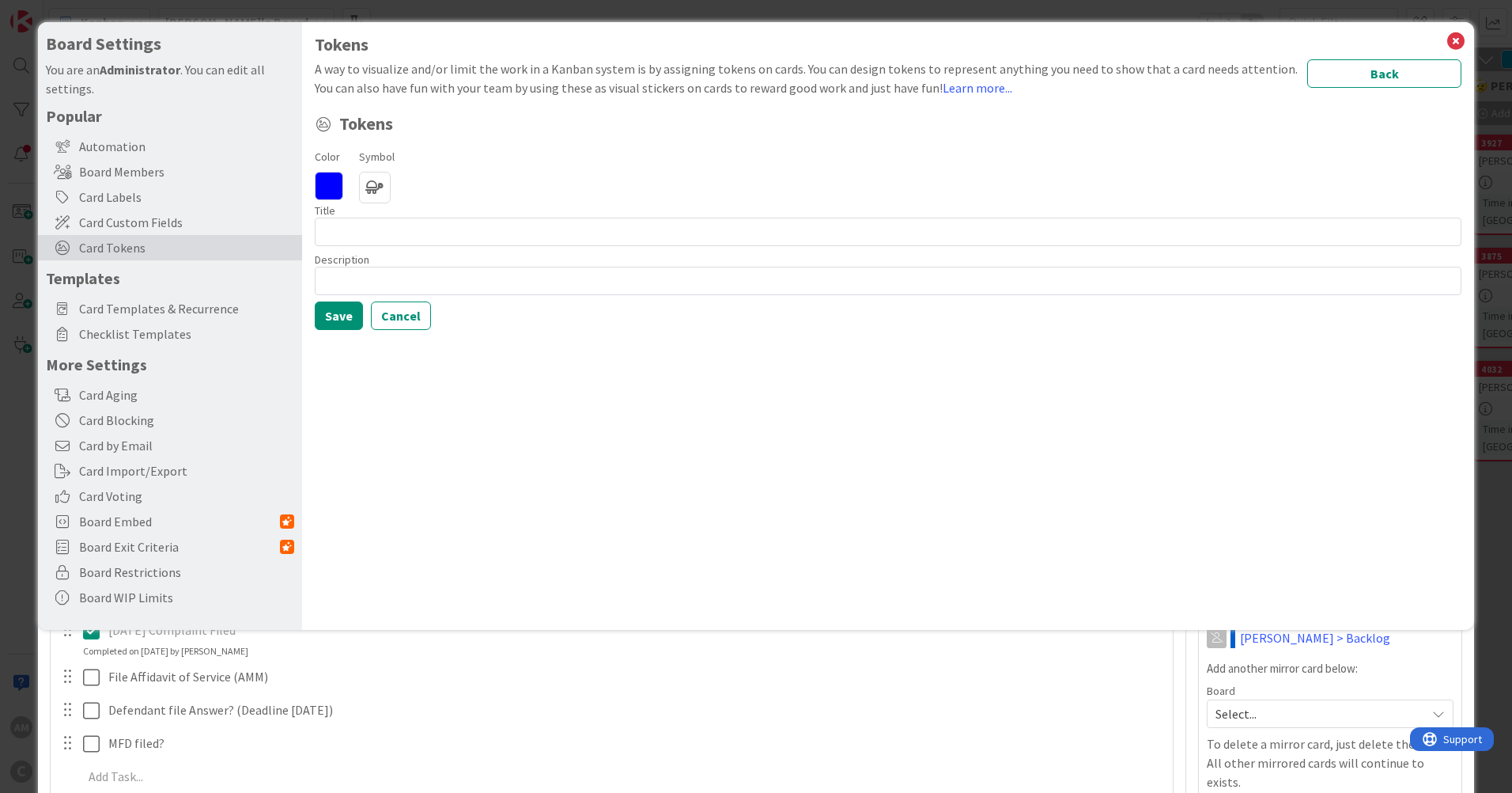
click at [366, 188] on icon at bounding box center [375, 187] width 32 height 32
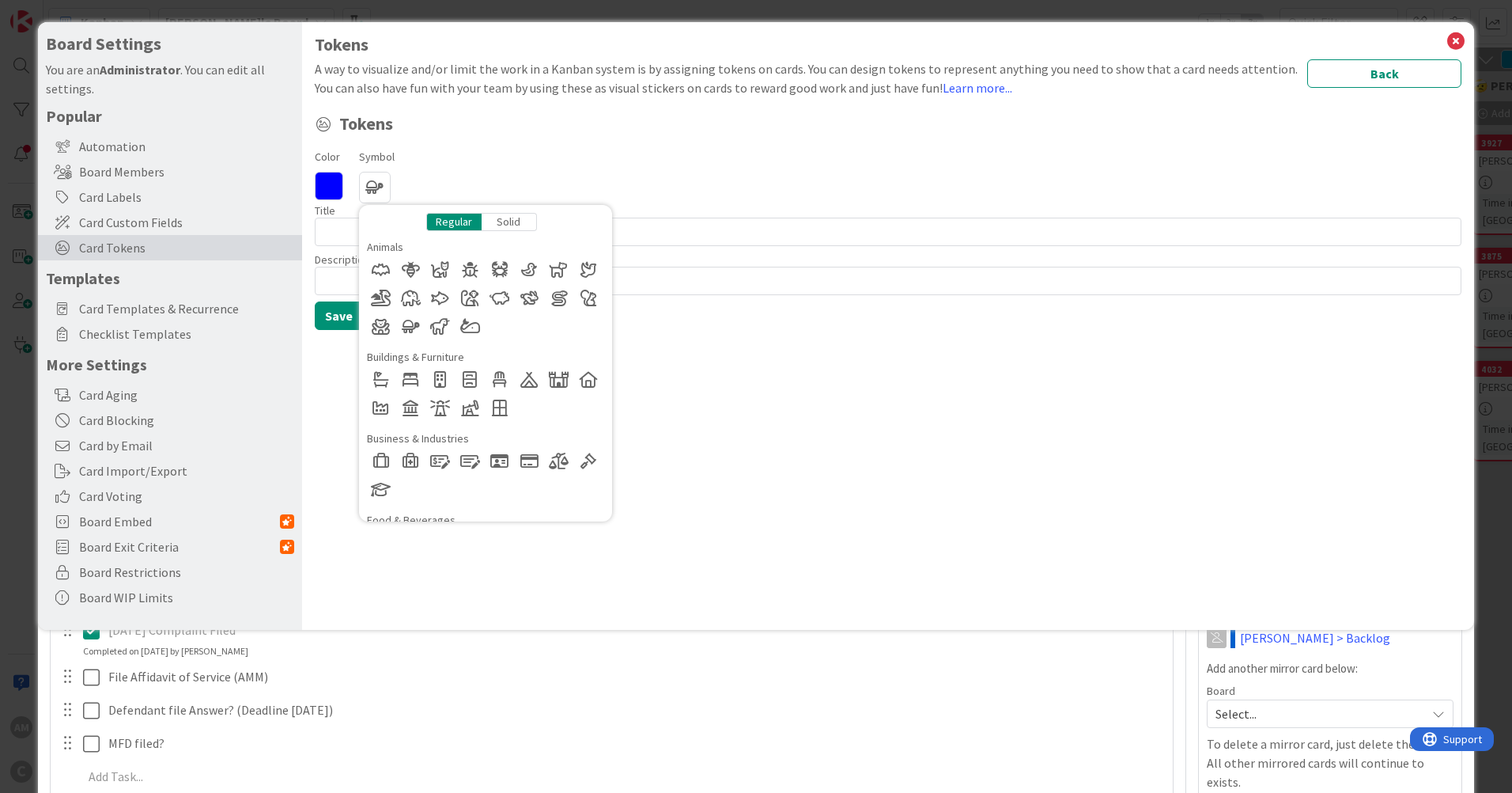
drag, startPoint x: 476, startPoint y: 333, endPoint x: 522, endPoint y: 366, distance: 56.6
click at [475, 333] on div at bounding box center [469, 326] width 28 height 28
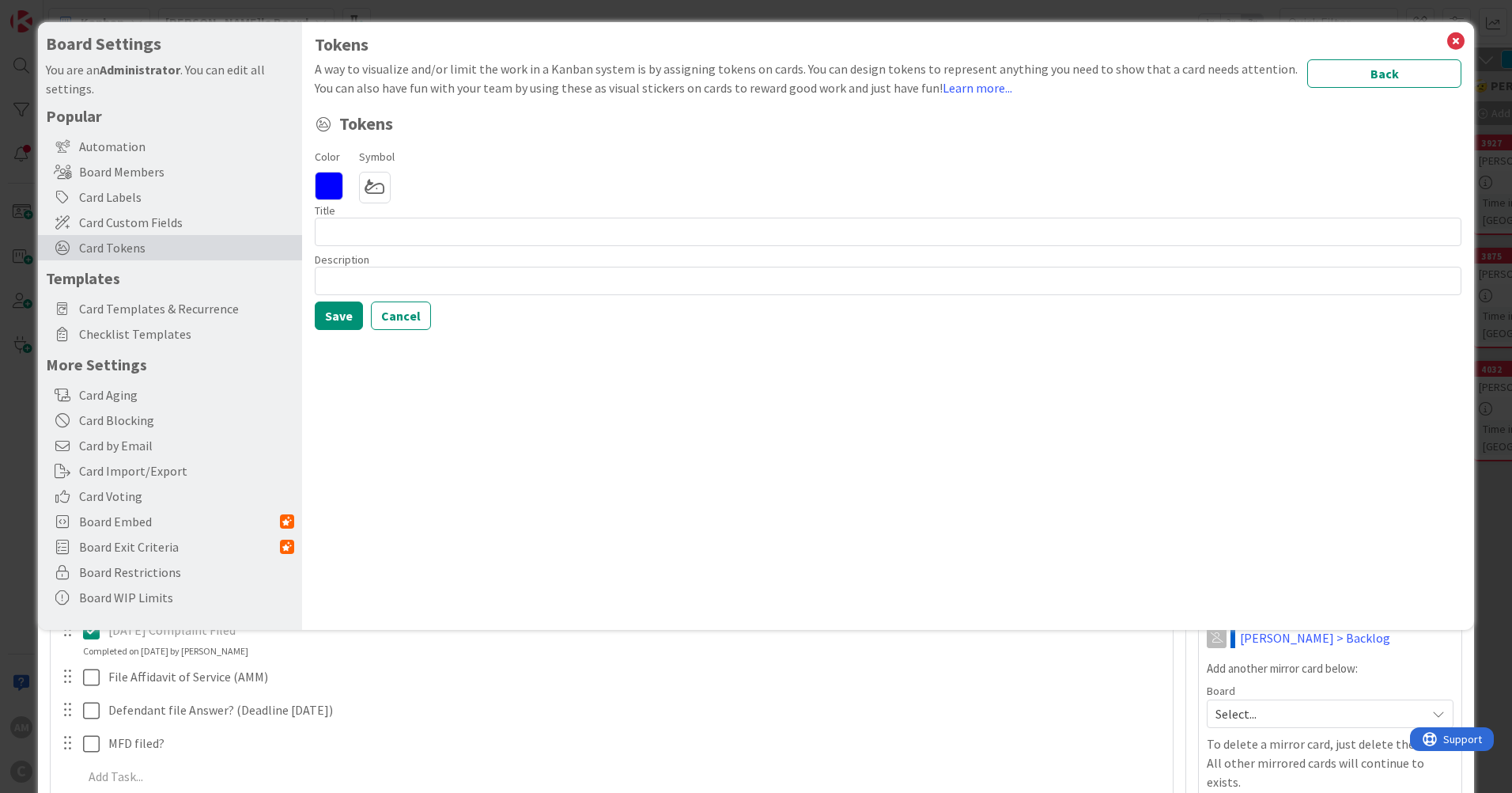
click at [363, 188] on icon at bounding box center [375, 187] width 32 height 32
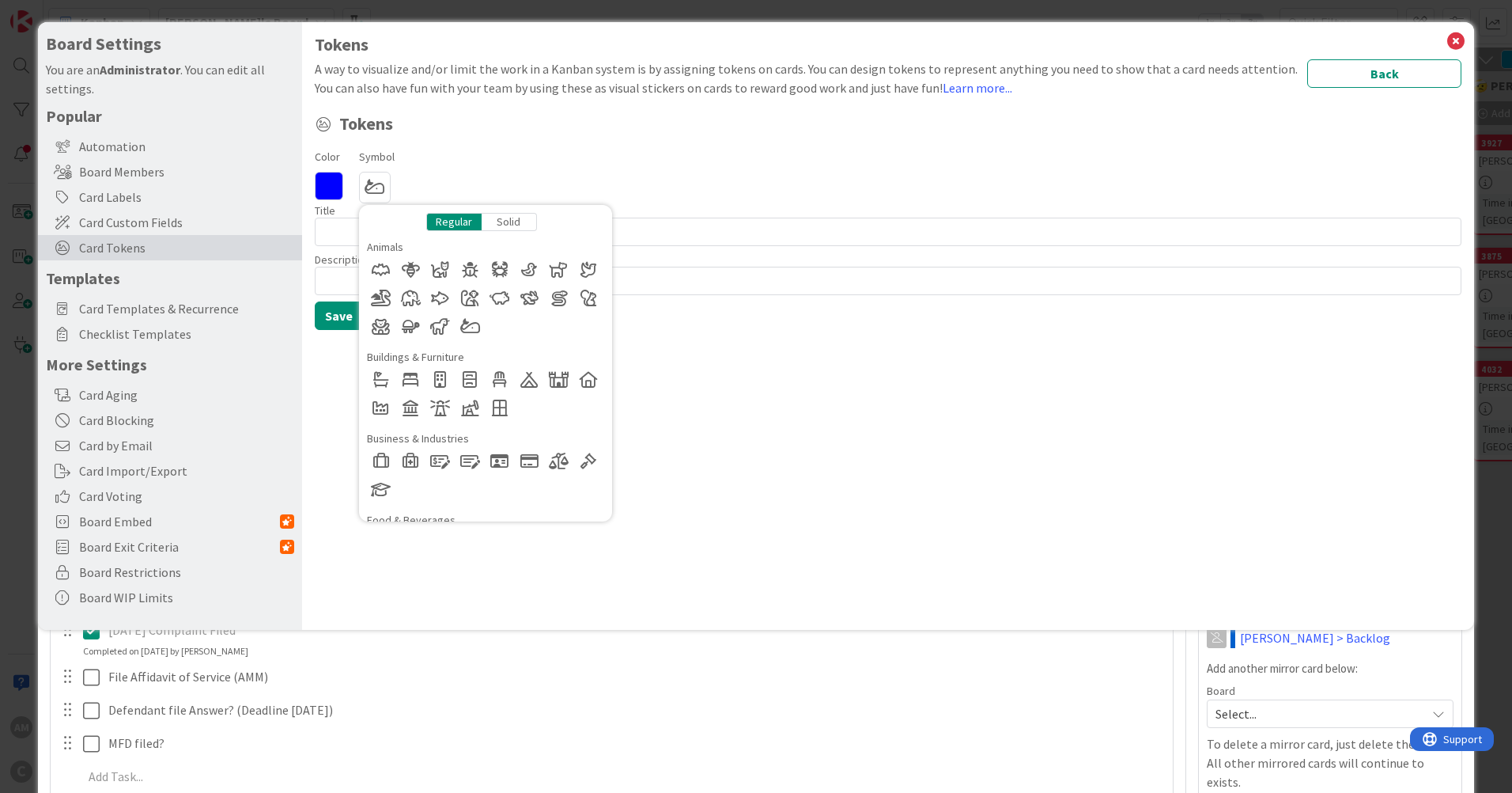
click at [907, 454] on div "Tokens A way to visualize and/or limit the work in a Kanban system is by assign…" at bounding box center [888, 326] width 1172 height 607
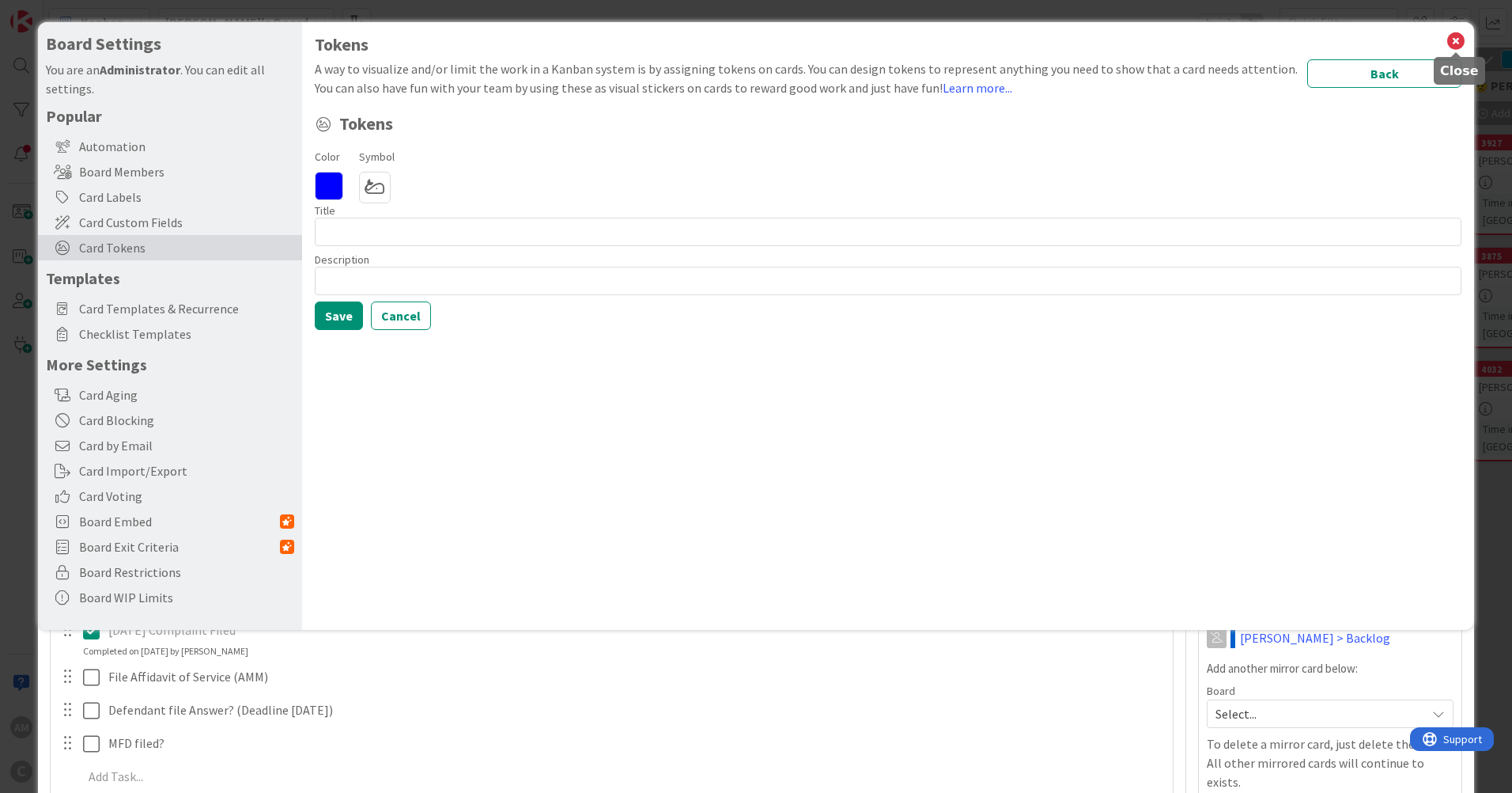
click at [1444, 47] on h1 "Tokens" at bounding box center [888, 45] width 1147 height 19
click at [1464, 38] on icon at bounding box center [1456, 41] width 20 height 22
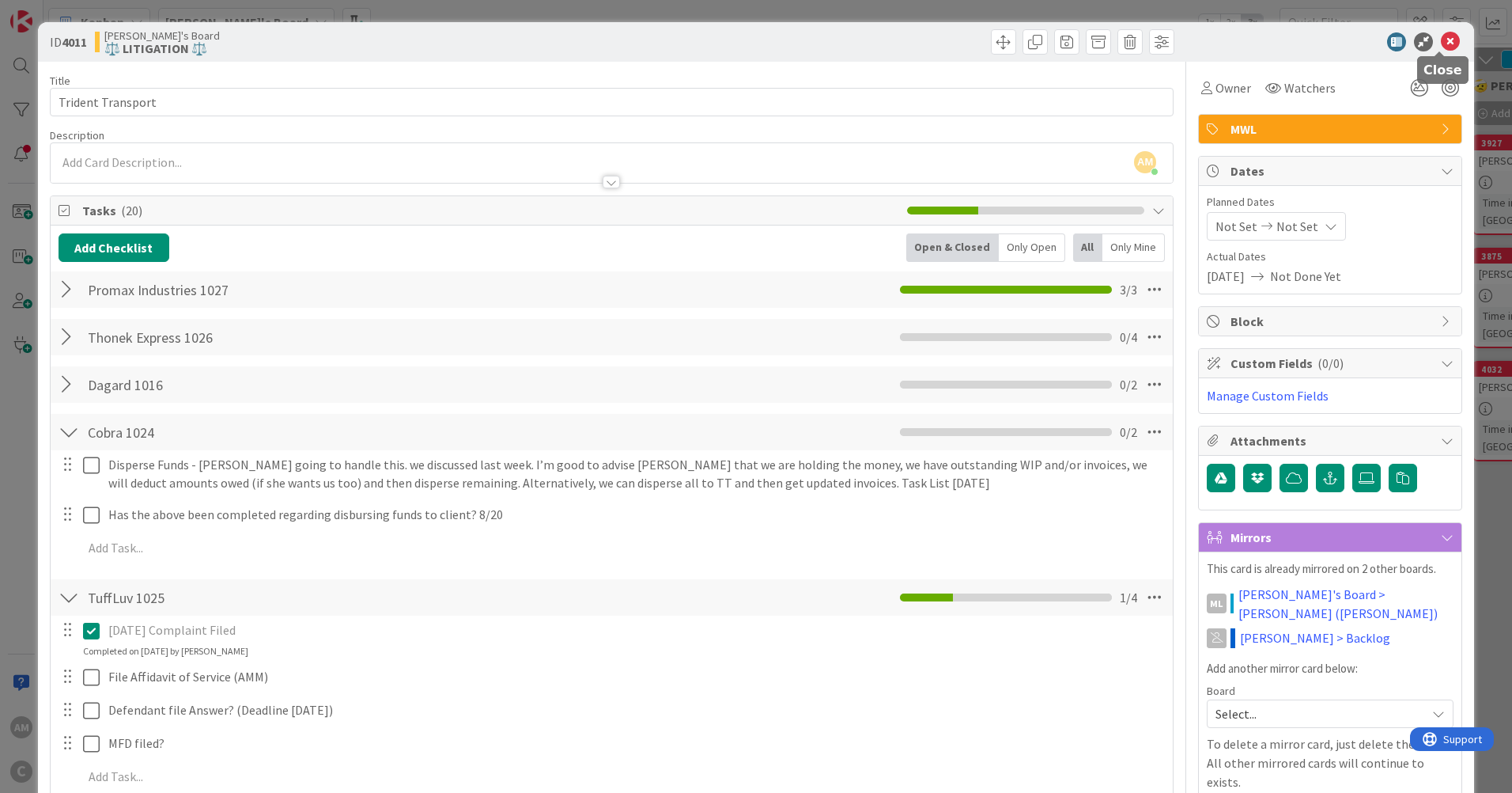
click at [1441, 38] on icon at bounding box center [1451, 42] width 19 height 19
